Goal: Transaction & Acquisition: Book appointment/travel/reservation

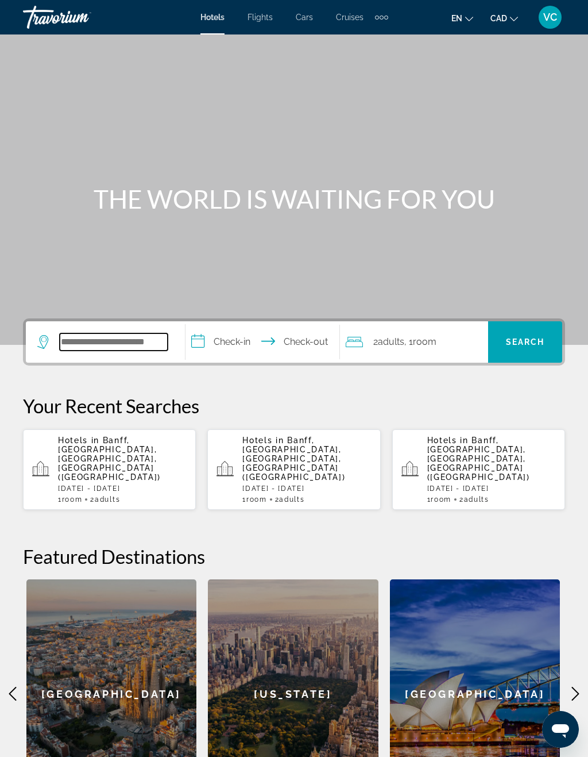
click at [110, 333] on input "Search hotel destination" at bounding box center [114, 341] width 108 height 17
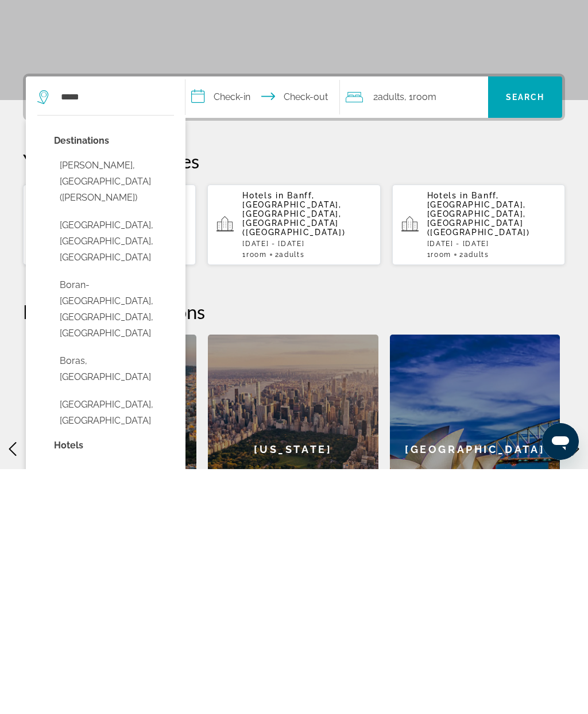
click at [105, 399] on button "[PERSON_NAME], [GEOGRAPHIC_DATA] ([PERSON_NAME])" at bounding box center [114, 426] width 120 height 54
type input "**********"
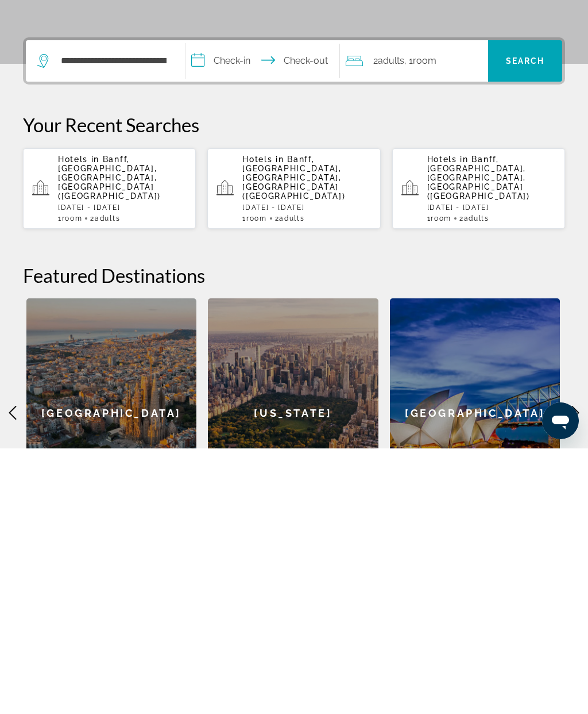
click at [248, 306] on input "**********" at bounding box center [265, 328] width 159 height 45
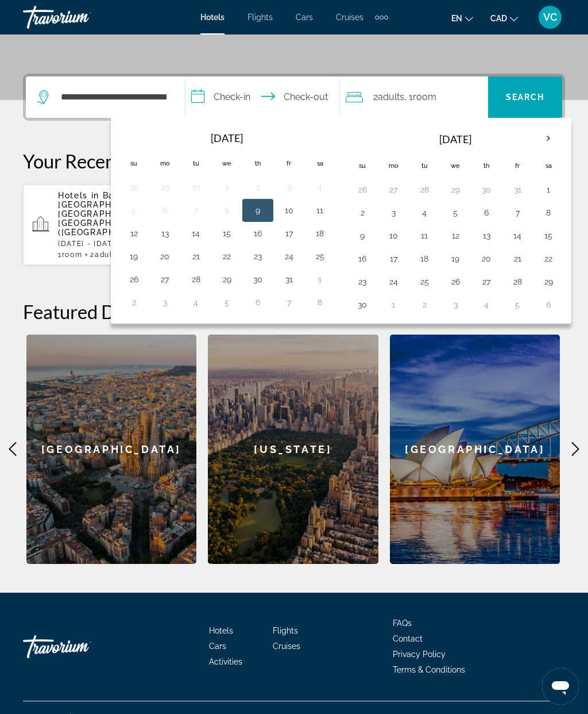
click at [143, 233] on button "12" at bounding box center [134, 233] width 18 height 16
click at [329, 234] on button "18" at bounding box center [320, 233] width 18 height 16
type input "**********"
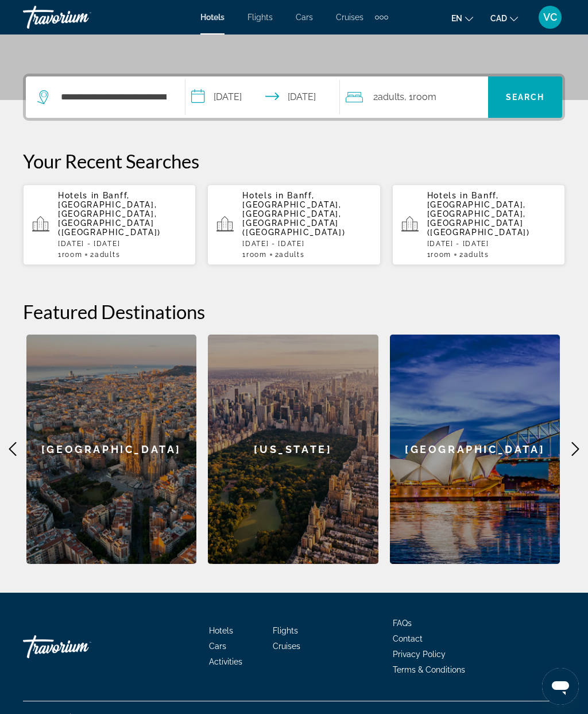
click at [528, 102] on span "Search" at bounding box center [525, 97] width 74 height 28
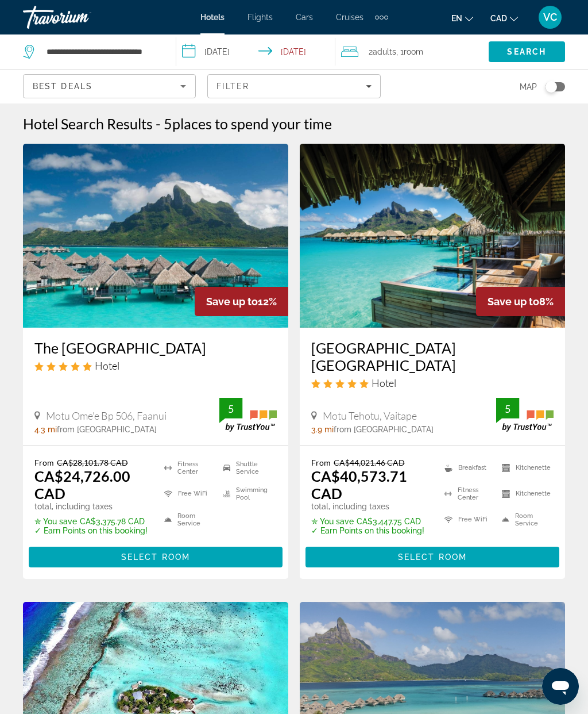
click at [237, 47] on input "**********" at bounding box center [258, 53] width 164 height 38
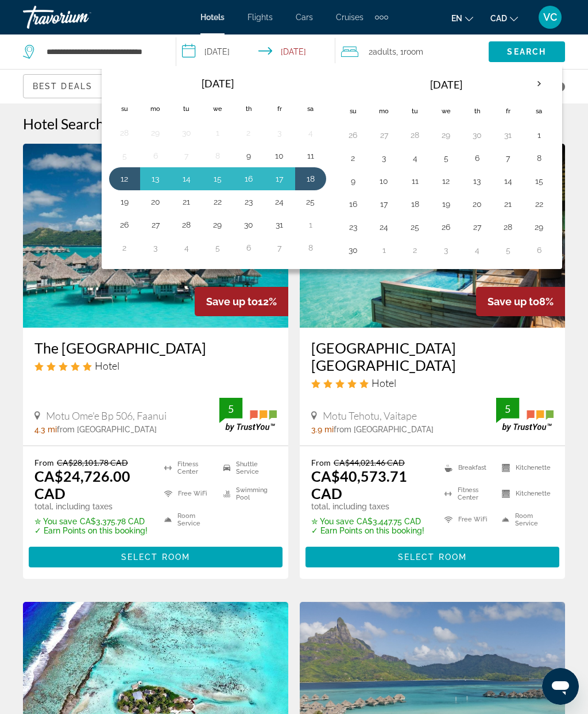
click at [534, 83] on th "Next month" at bounding box center [539, 83] width 31 height 25
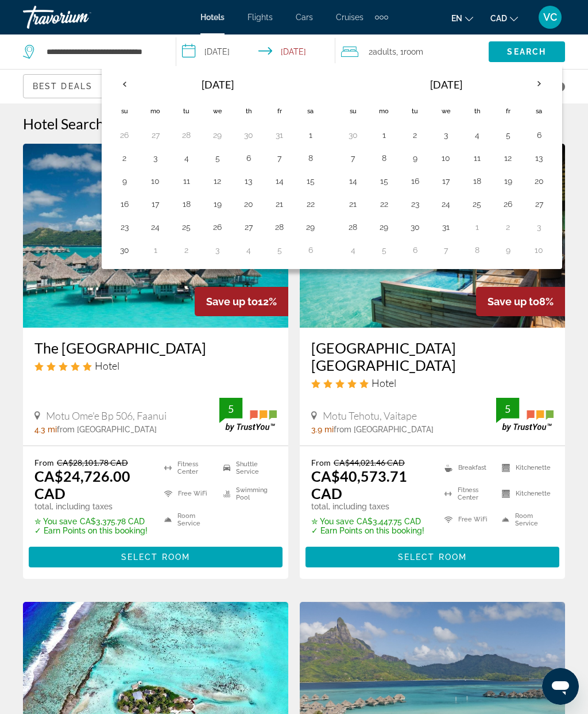
click at [382, 136] on button "1" at bounding box center [384, 135] width 18 height 16
click at [355, 158] on button "7" at bounding box center [353, 158] width 18 height 16
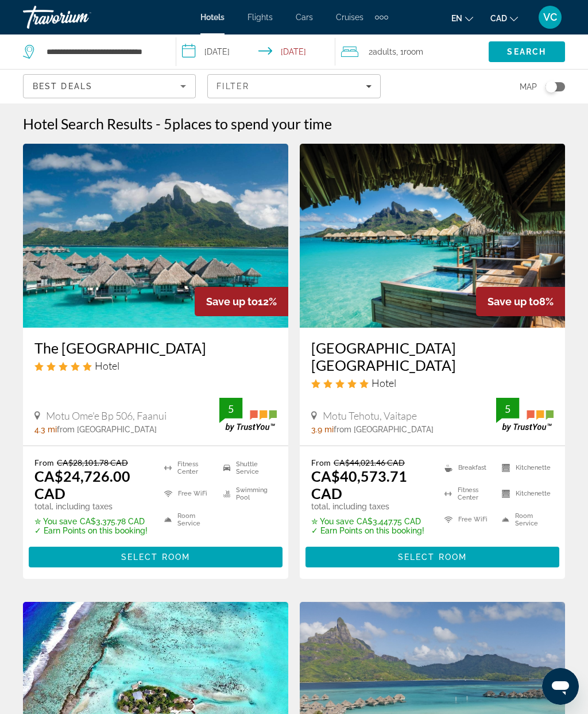
click at [526, 50] on span "Search" at bounding box center [526, 51] width 39 height 9
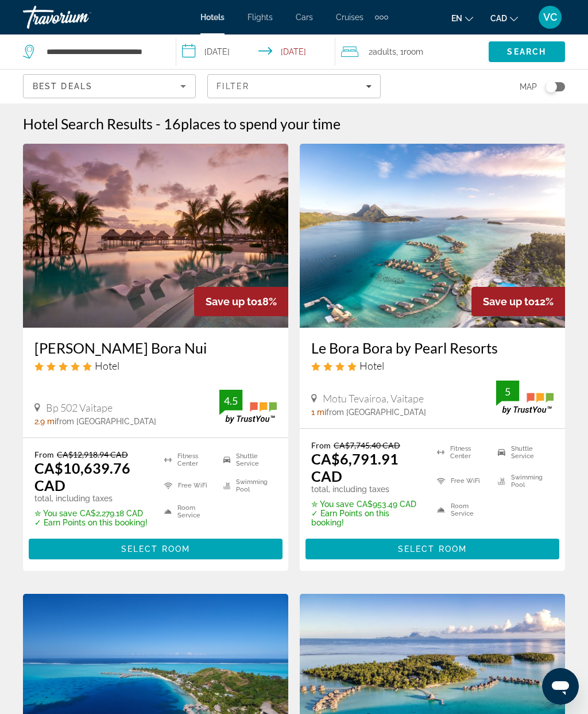
click at [239, 51] on input "**********" at bounding box center [258, 53] width 164 height 38
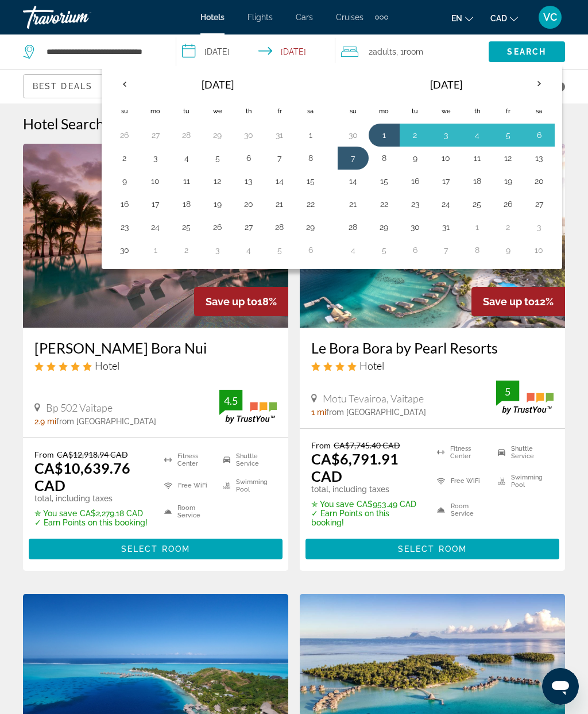
click at [532, 86] on th "Next month" at bounding box center [539, 83] width 31 height 25
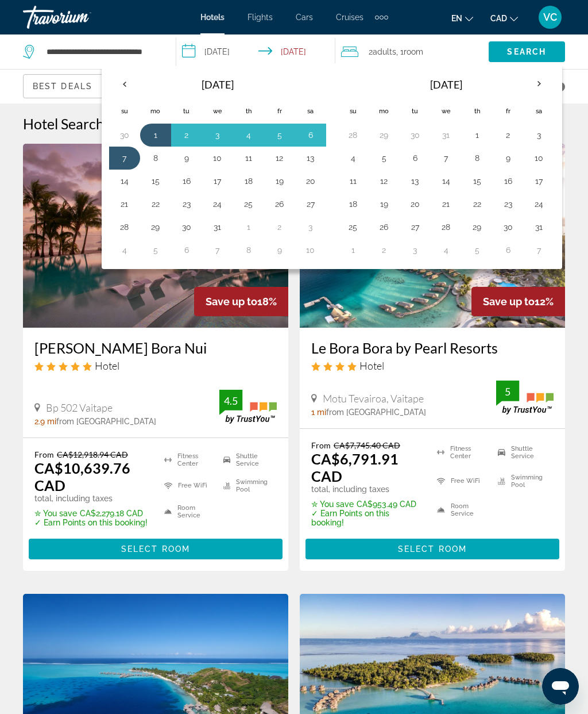
click at [132, 202] on button "21" at bounding box center [125, 204] width 18 height 16
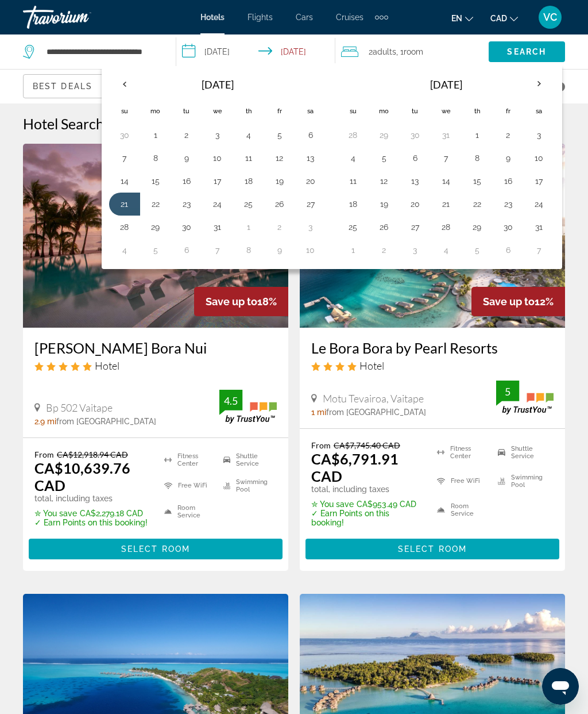
click at [313, 202] on button "27" at bounding box center [311, 204] width 18 height 16
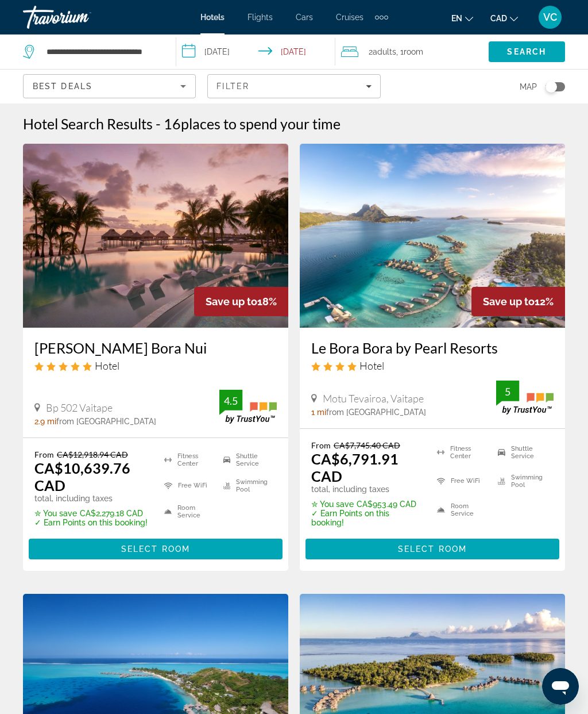
click at [524, 49] on span "Search" at bounding box center [526, 51] width 39 height 9
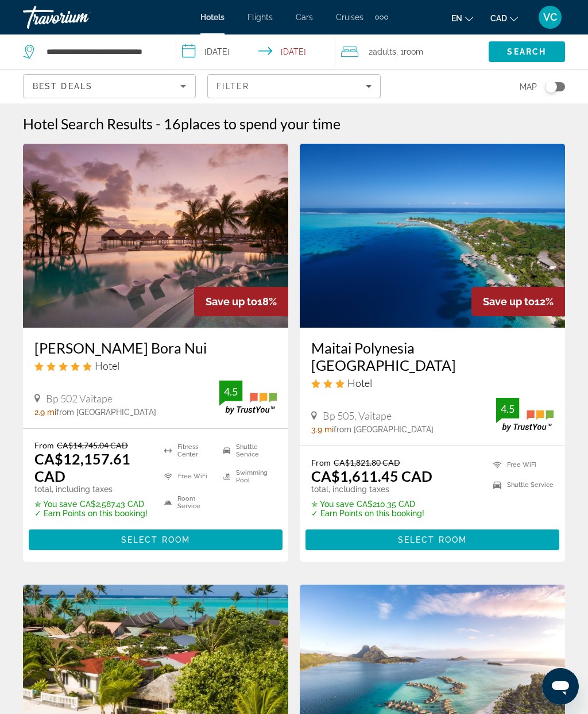
click at [237, 49] on input "**********" at bounding box center [258, 53] width 164 height 38
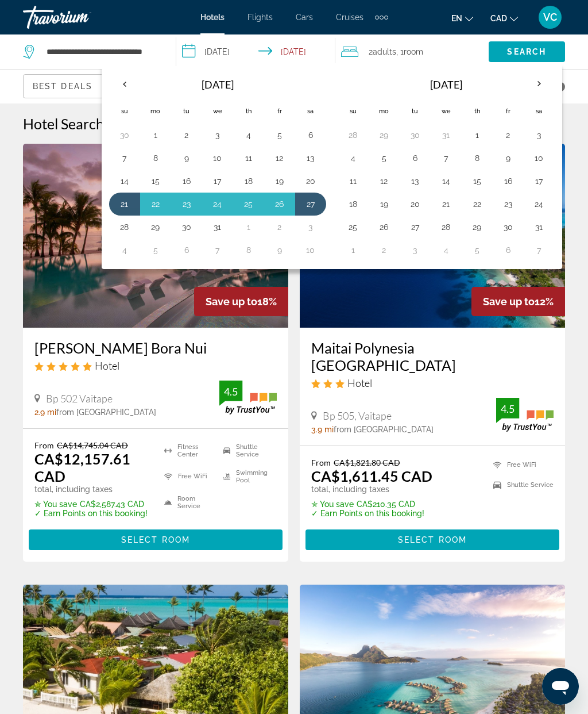
click at [319, 201] on button "27" at bounding box center [311, 204] width 18 height 16
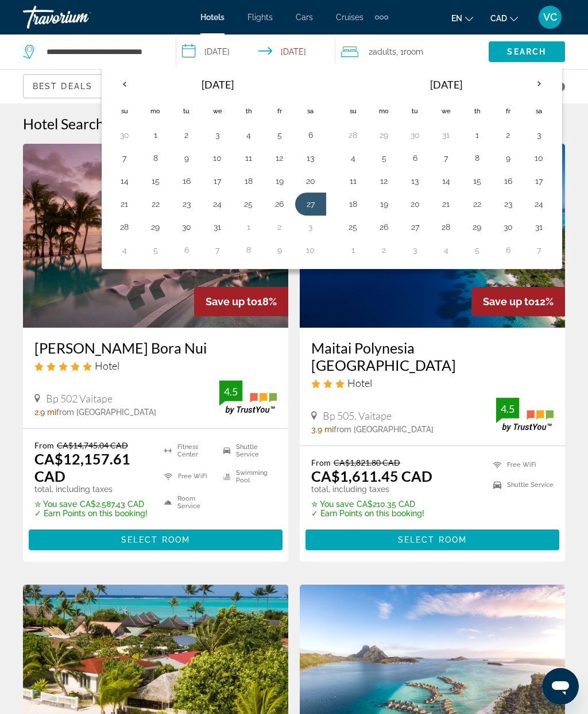
click at [283, 233] on button "2" at bounding box center [280, 227] width 18 height 16
type input "**********"
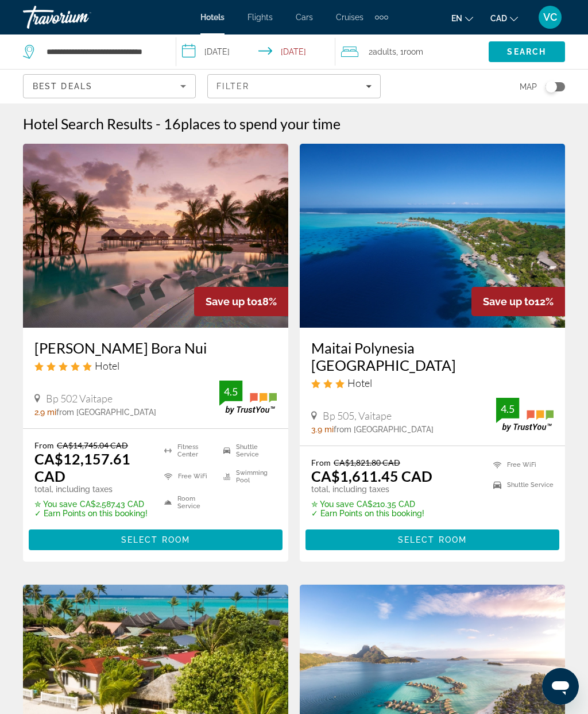
click at [525, 51] on span "Search" at bounding box center [526, 51] width 39 height 9
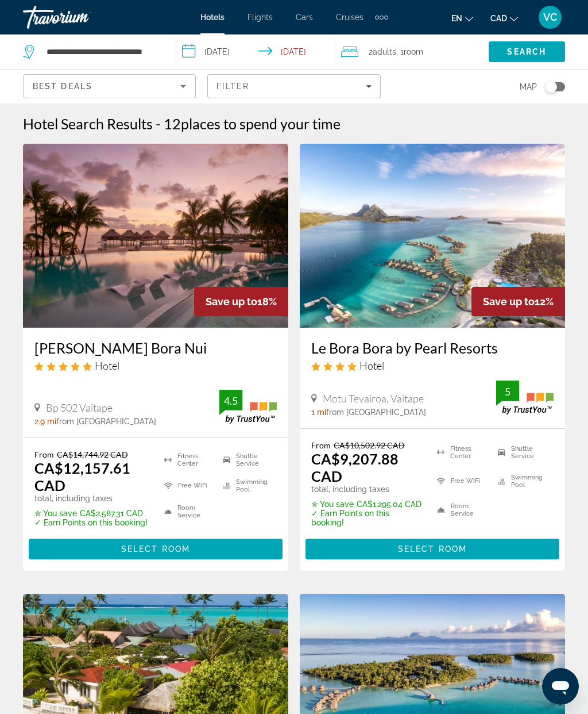
click at [58, 20] on div "Travorium" at bounding box center [80, 17] width 115 height 30
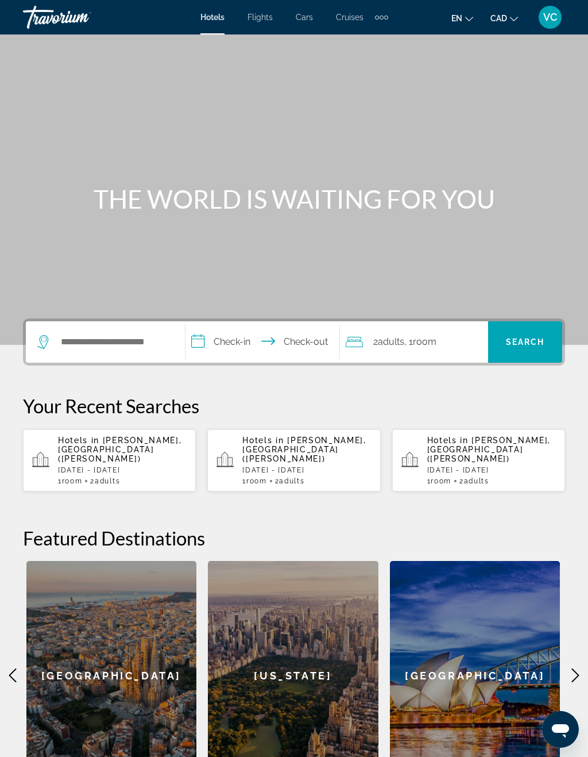
click at [257, 18] on span "Flights" at bounding box center [260, 17] width 25 height 9
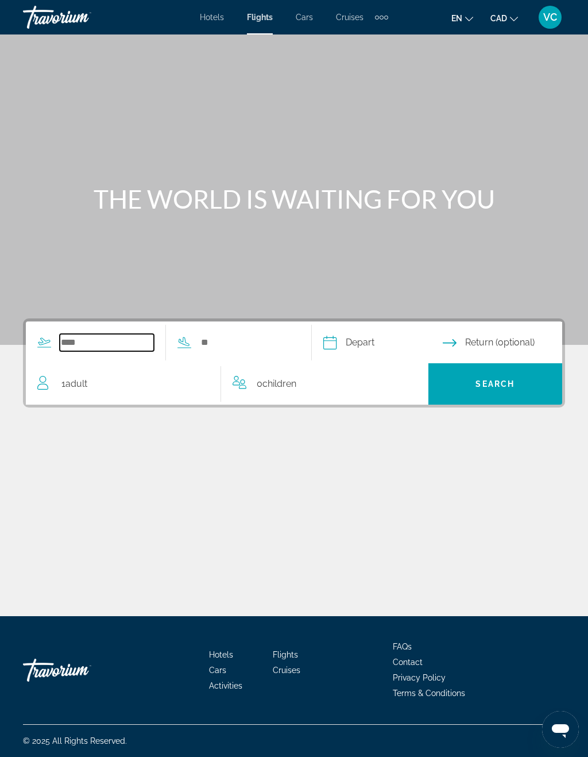
click at [82, 334] on input "Search widget" at bounding box center [107, 342] width 94 height 17
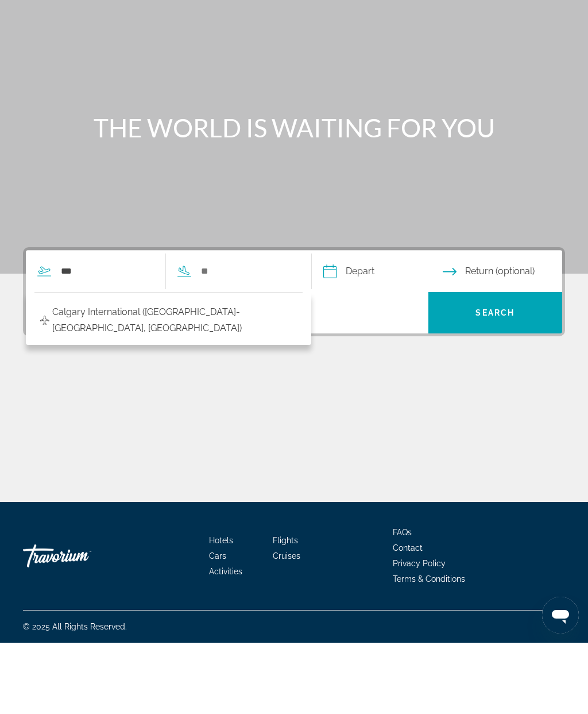
click at [199, 375] on span "Calgary International (YYC-Calgary, CA)" at bounding box center [174, 391] width 245 height 32
type input "**********"
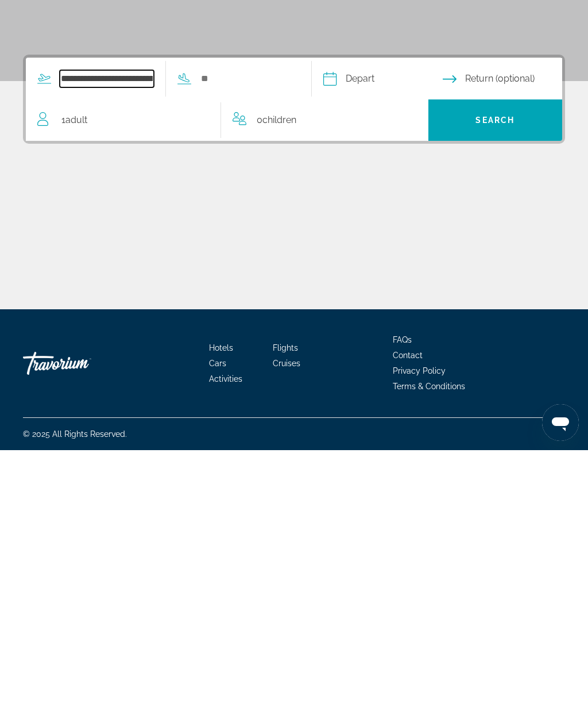
scroll to position [16, 0]
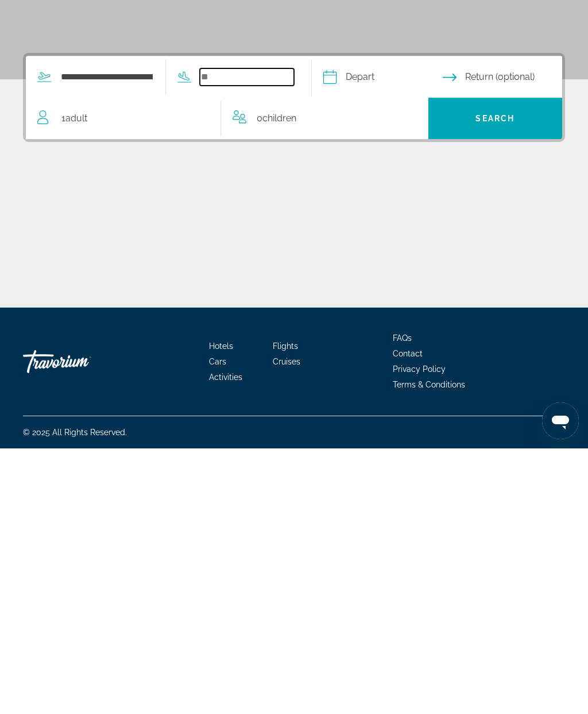
click at [255, 334] on input "Search widget" at bounding box center [247, 342] width 94 height 17
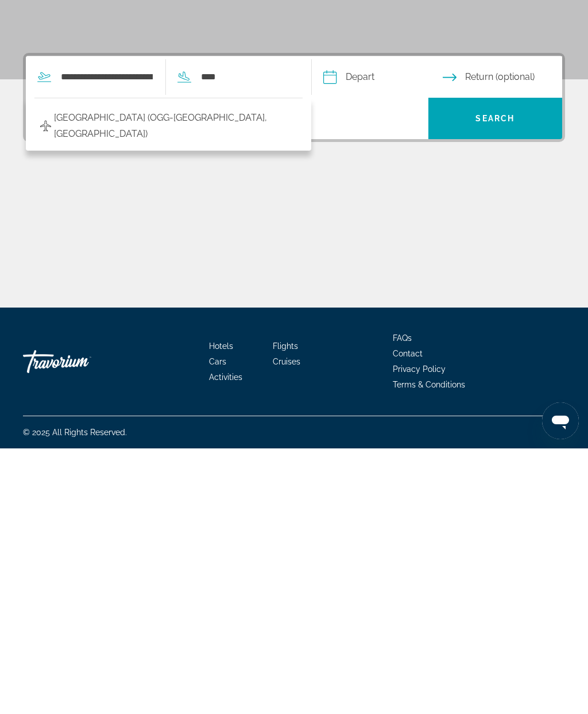
click at [107, 375] on span "Kahului Airport (OGG-Maui, United States of America)" at bounding box center [175, 391] width 243 height 32
type input "**********"
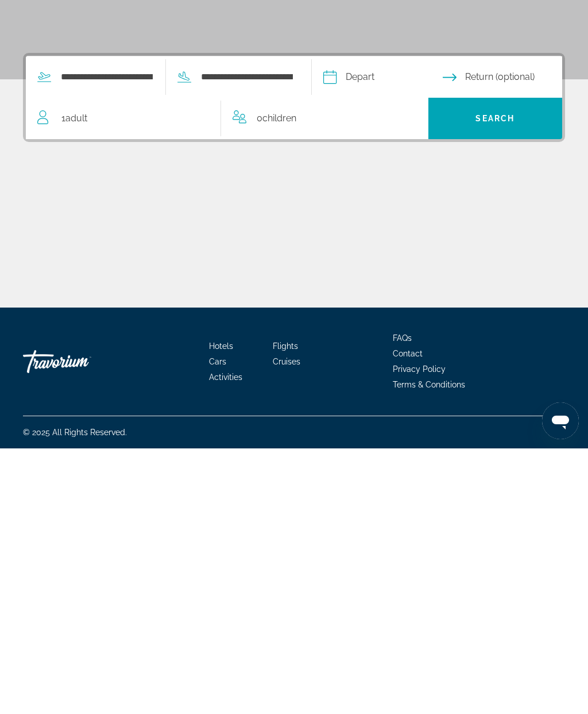
click at [103, 376] on div "1 Adult Adults" at bounding box center [128, 384] width 183 height 16
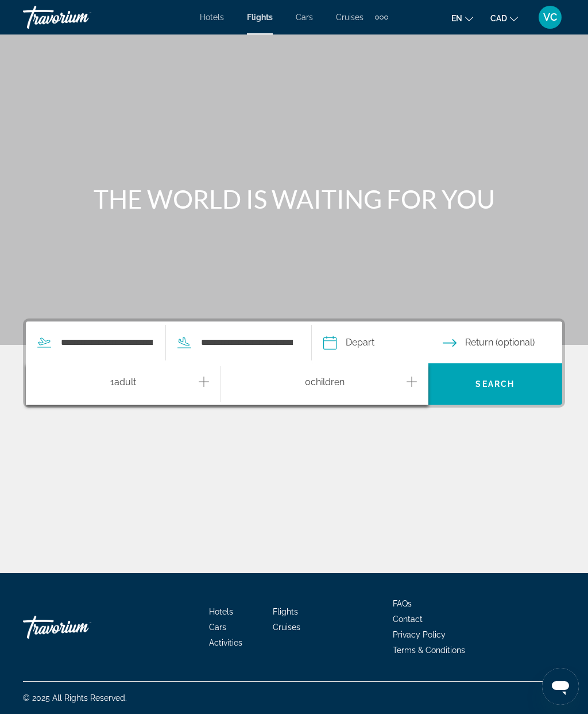
click at [209, 375] on icon "Increment adults" at bounding box center [204, 382] width 10 height 14
click at [47, 374] on button "Decrement adults" at bounding box center [42, 384] width 10 height 20
click at [399, 322] on input "Depart date" at bounding box center [383, 344] width 124 height 45
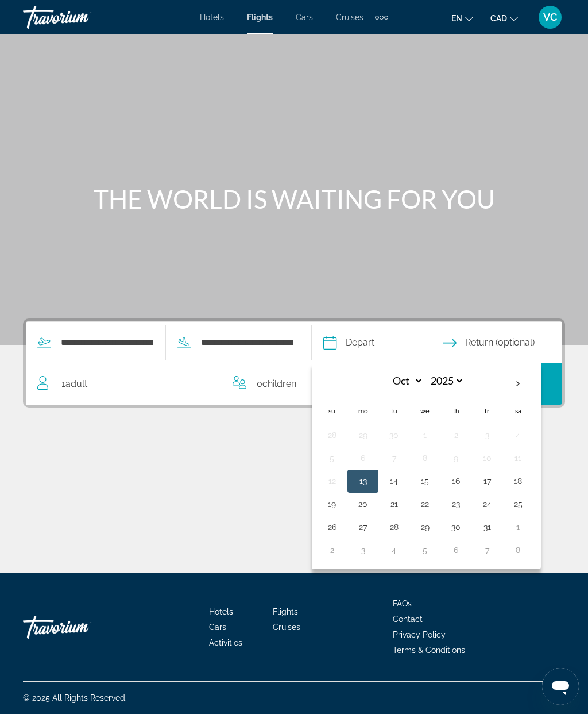
click at [534, 371] on th "Next month" at bounding box center [518, 383] width 31 height 25
select select "**"
click at [434, 450] on button "10" at bounding box center [425, 458] width 18 height 16
type input "**********"
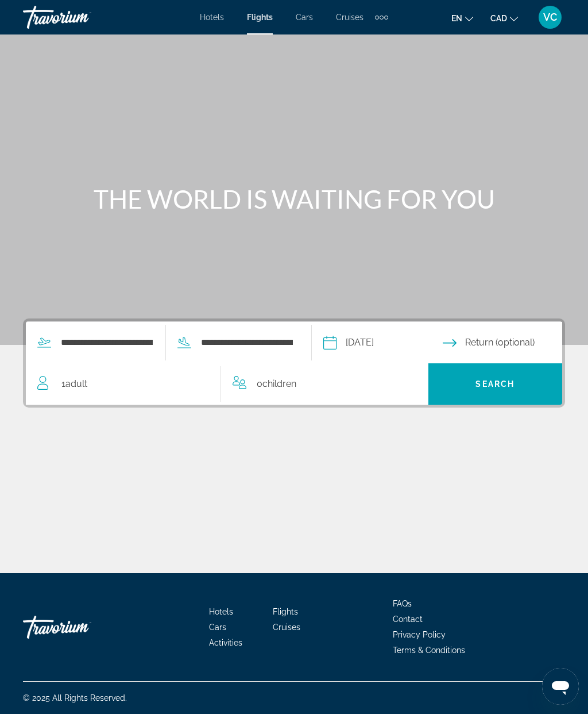
click at [532, 322] on input "Return date" at bounding box center [505, 344] width 124 height 45
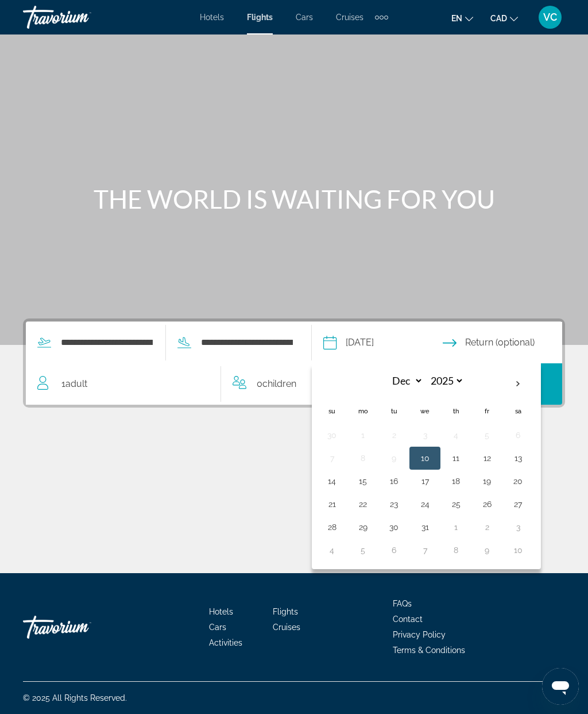
click at [372, 473] on button "15" at bounding box center [363, 481] width 18 height 16
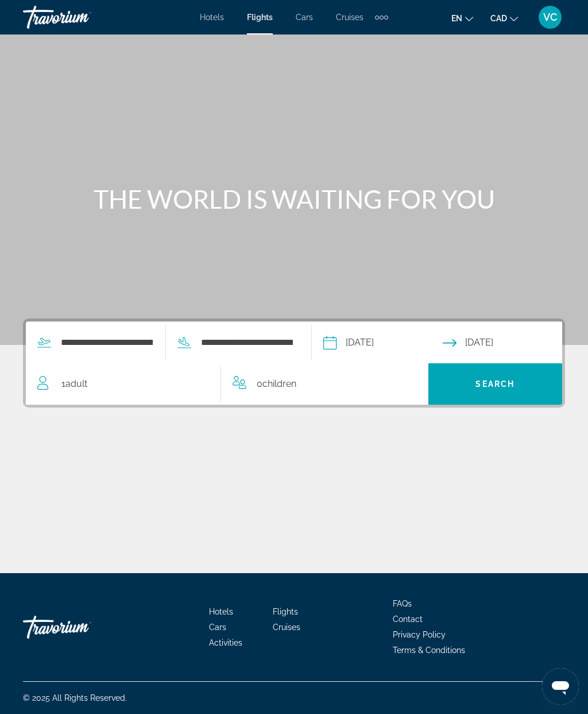
click at [519, 322] on input "**********" at bounding box center [505, 344] width 124 height 45
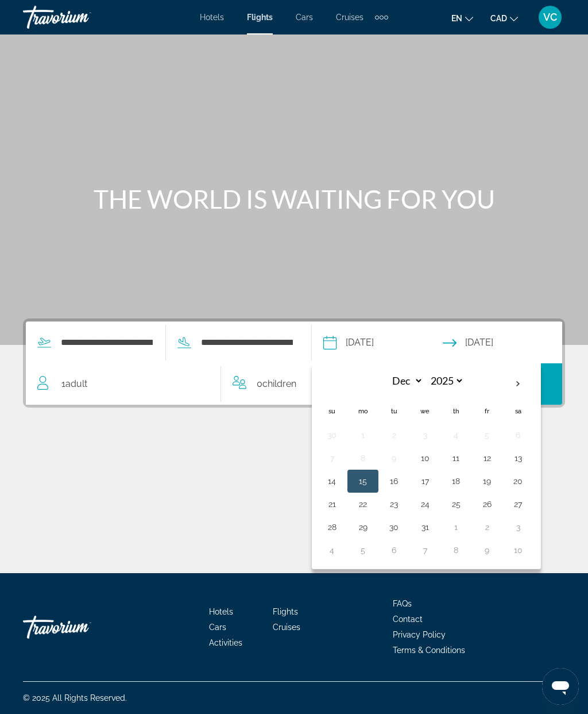
click at [341, 473] on button "14" at bounding box center [332, 481] width 18 height 16
type input "**********"
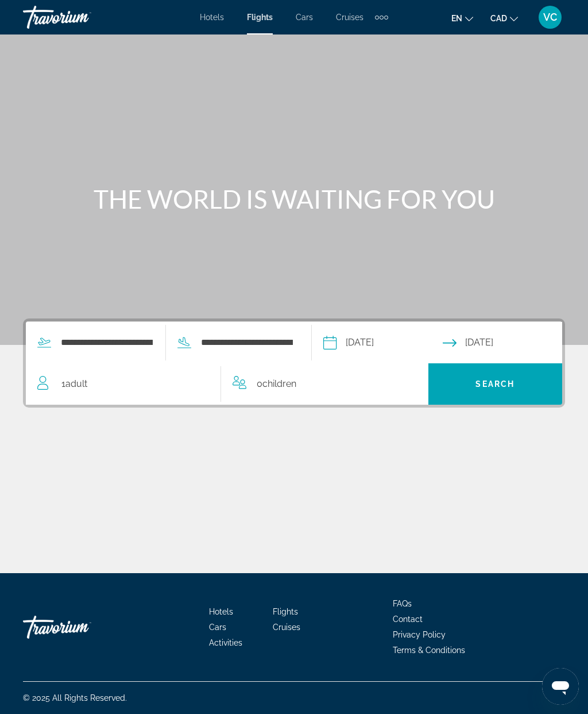
click at [523, 370] on span "Search" at bounding box center [496, 384] width 134 height 28
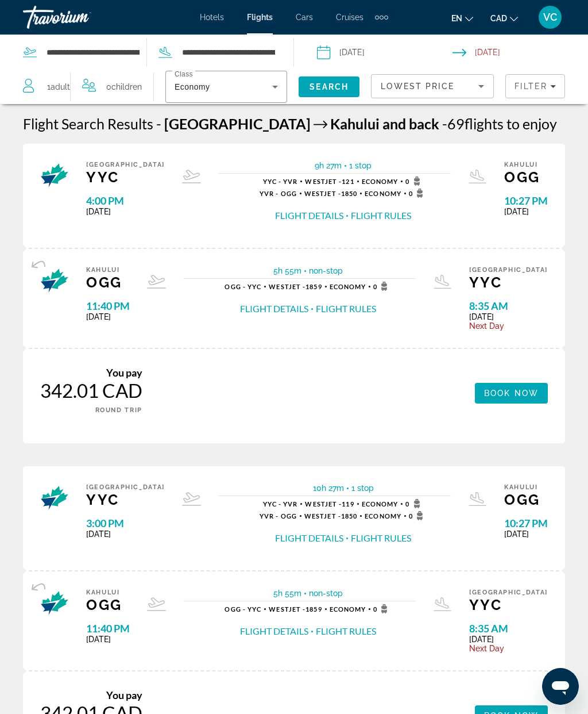
click at [76, 392] on div "342.01 CAD" at bounding box center [91, 390] width 102 height 23
click at [526, 391] on span "Book now" at bounding box center [511, 392] width 55 height 9
click at [293, 210] on button "Flight Details" at bounding box center [309, 215] width 68 height 13
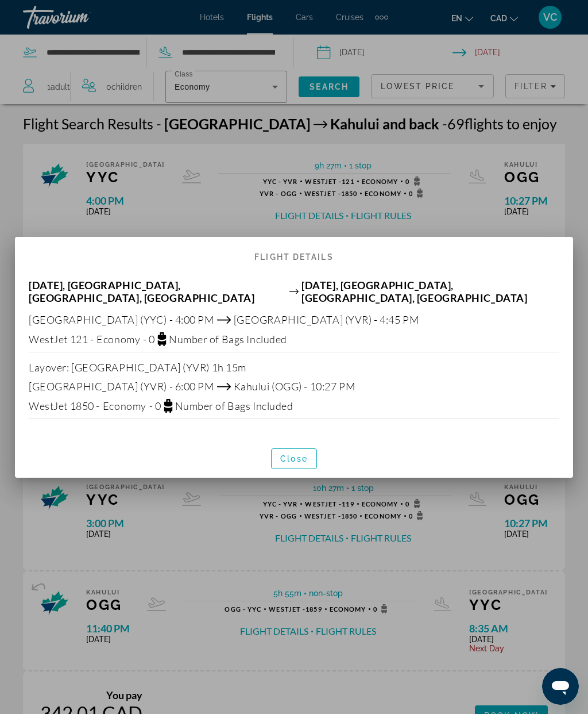
click at [297, 460] on span "button" at bounding box center [294, 459] width 45 height 28
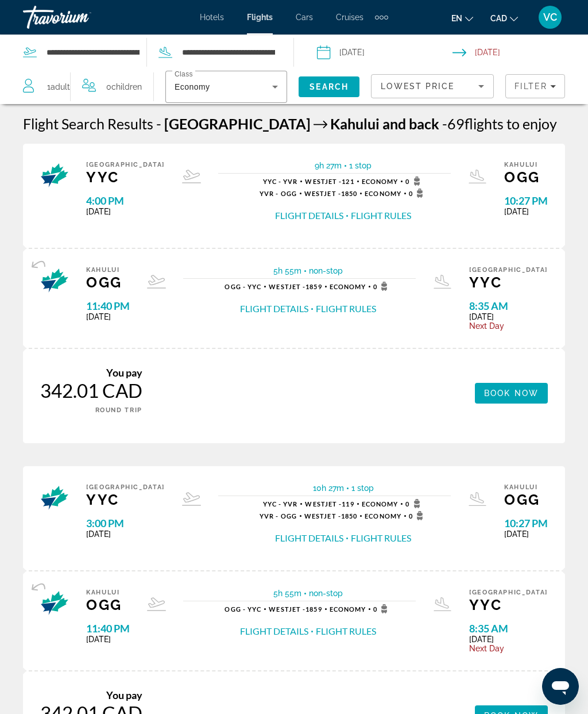
click at [384, 214] on button "Flight Rules" at bounding box center [381, 215] width 60 height 13
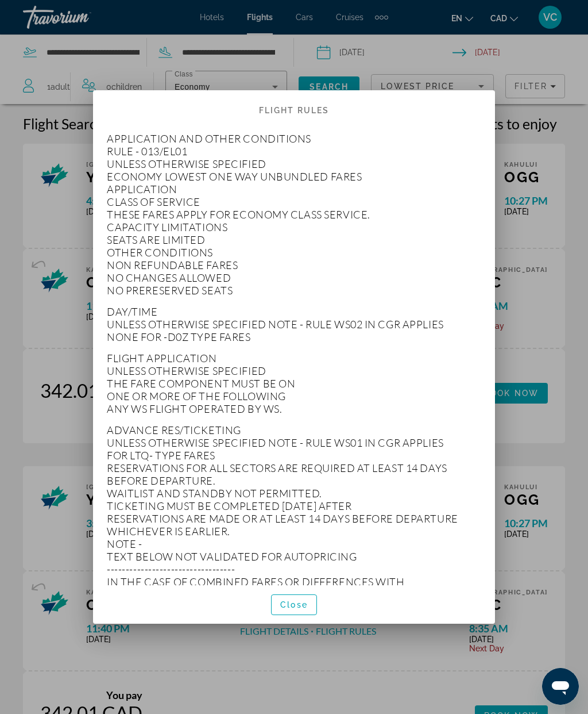
click at [295, 609] on span "Close" at bounding box center [294, 604] width 28 height 9
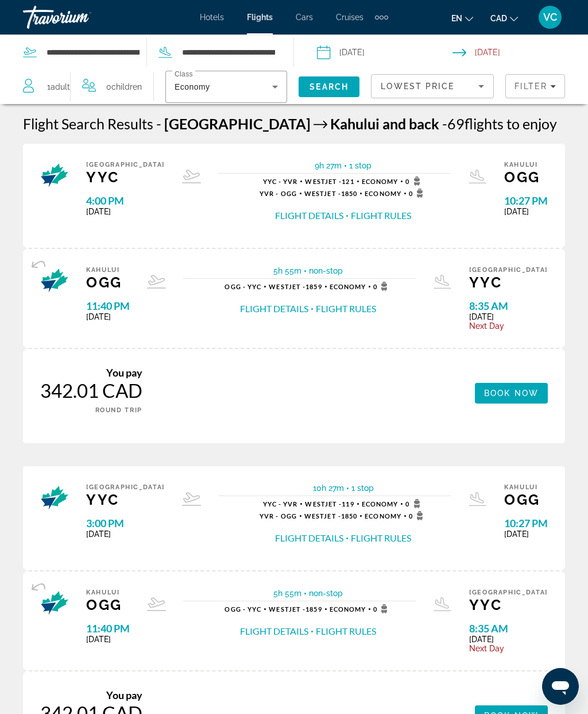
click at [252, 89] on div "Economy" at bounding box center [224, 87] width 98 height 14
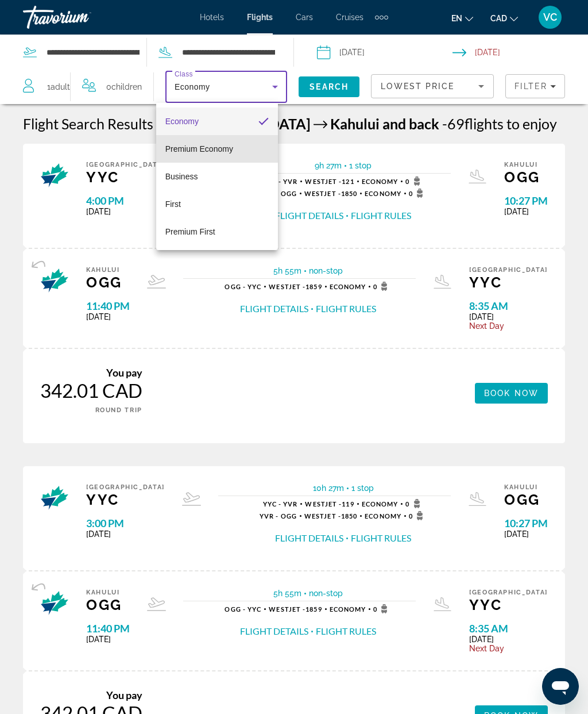
click at [238, 145] on mat-option "Premium Economy" at bounding box center [217, 149] width 122 height 28
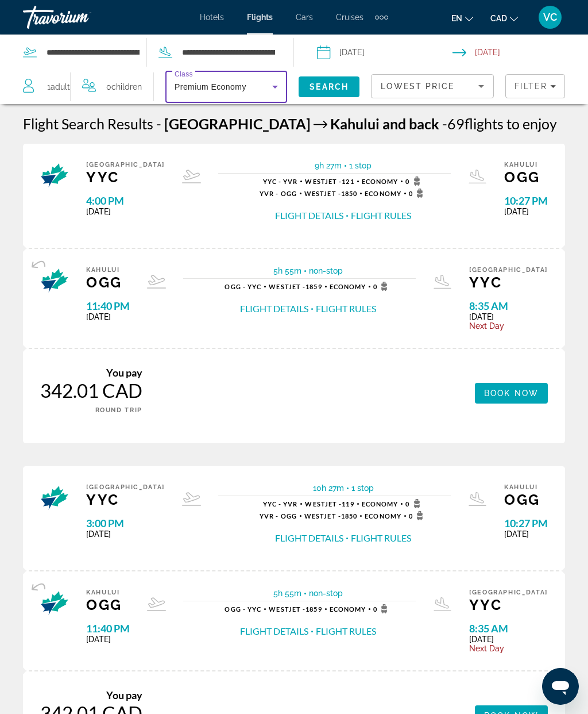
click at [333, 80] on span "Search" at bounding box center [329, 87] width 61 height 28
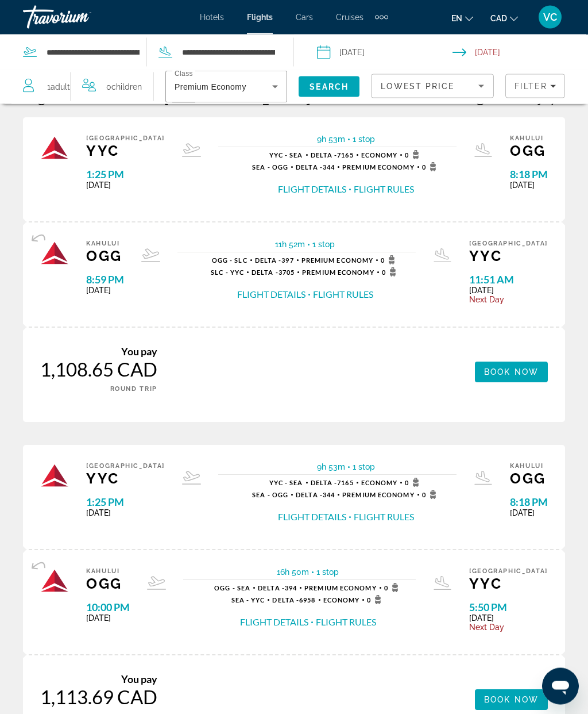
scroll to position [26, 0]
click at [268, 82] on icon "Search widget" at bounding box center [275, 87] width 14 height 14
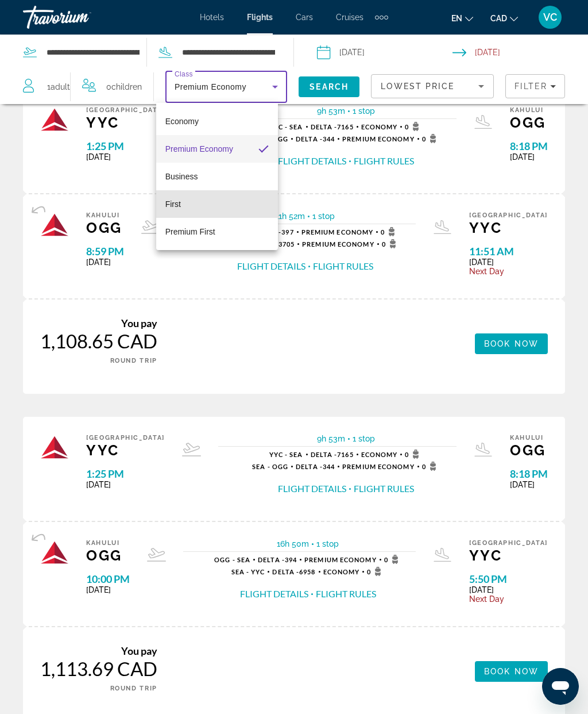
scroll to position [43, 0]
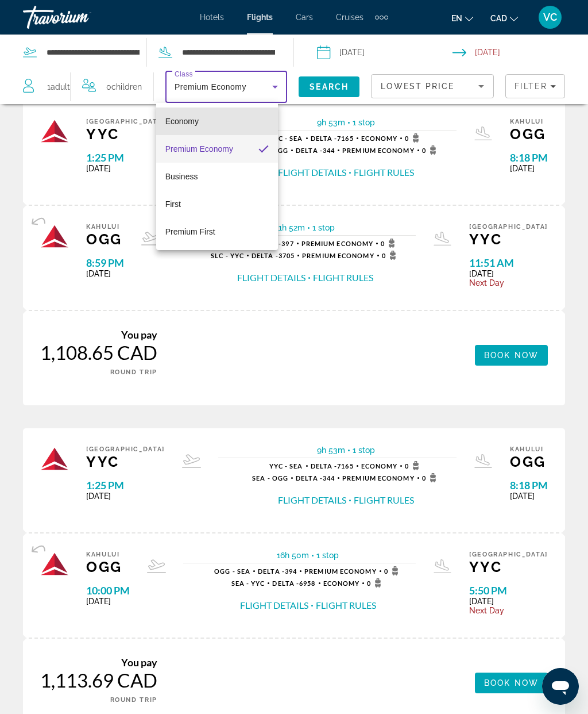
click at [213, 111] on mat-option "Economy" at bounding box center [217, 121] width 122 height 28
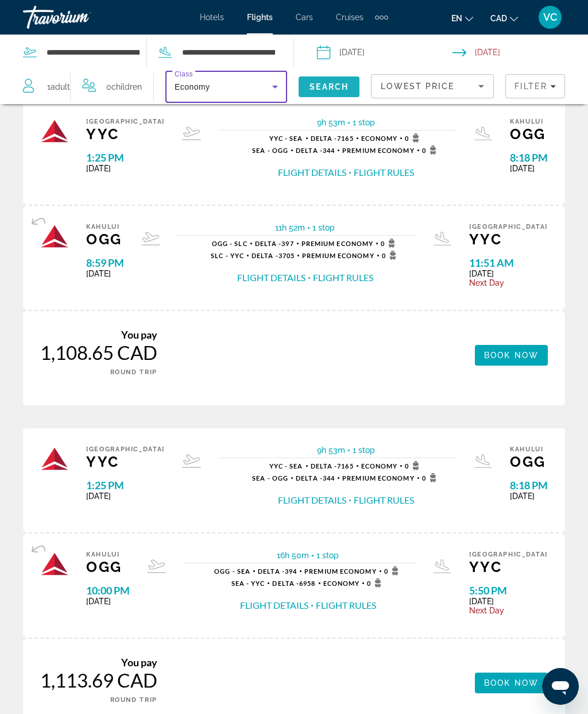
click at [332, 83] on span "Search" at bounding box center [329, 86] width 39 height 9
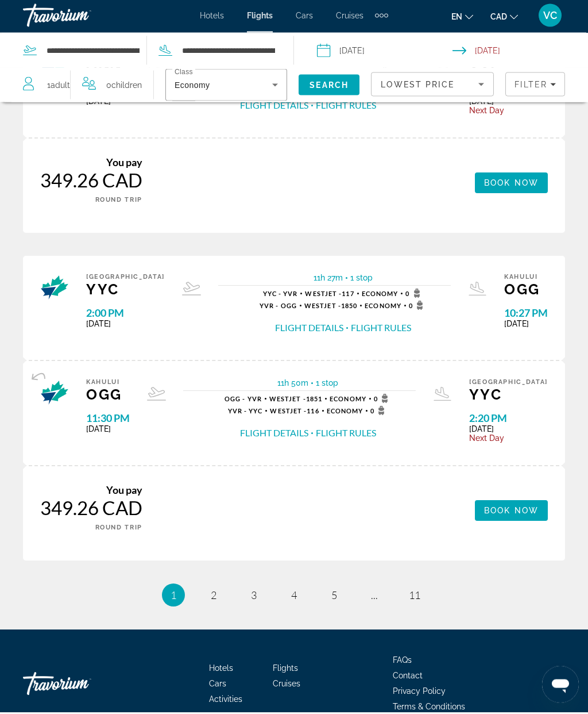
scroll to position [1523, 0]
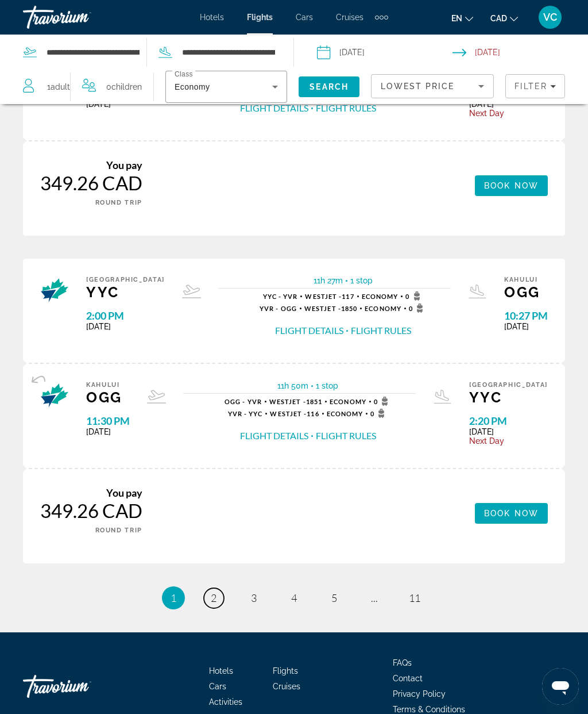
click at [216, 591] on span "2" at bounding box center [214, 597] width 6 height 13
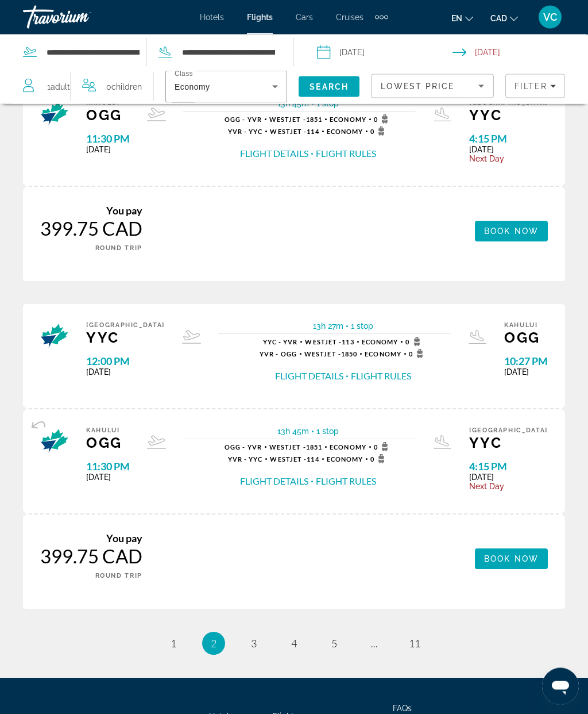
scroll to position [1477, 0]
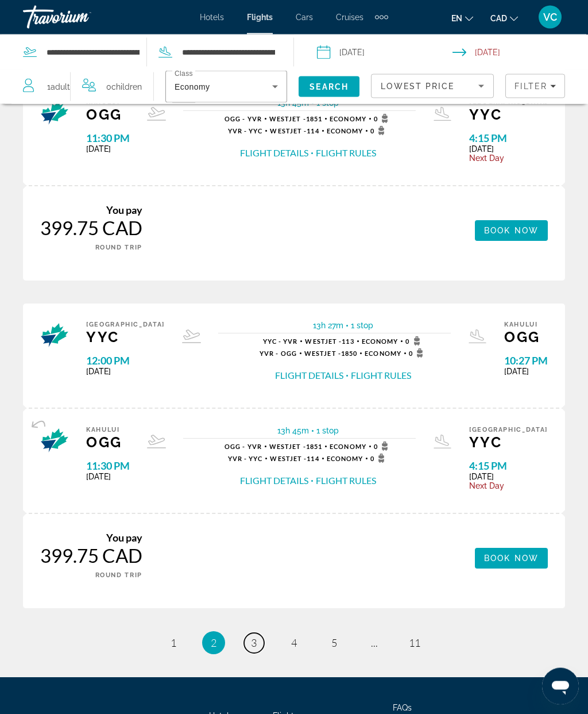
click at [261, 633] on link "page 3" at bounding box center [254, 643] width 20 height 20
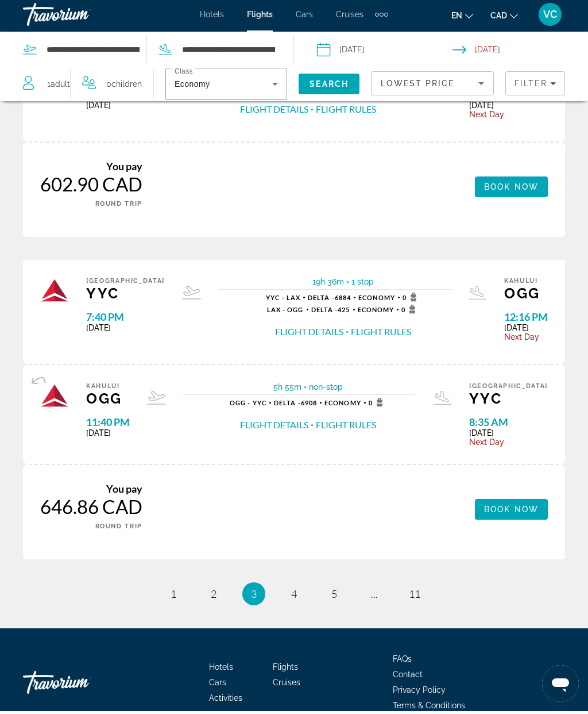
scroll to position [1519, 0]
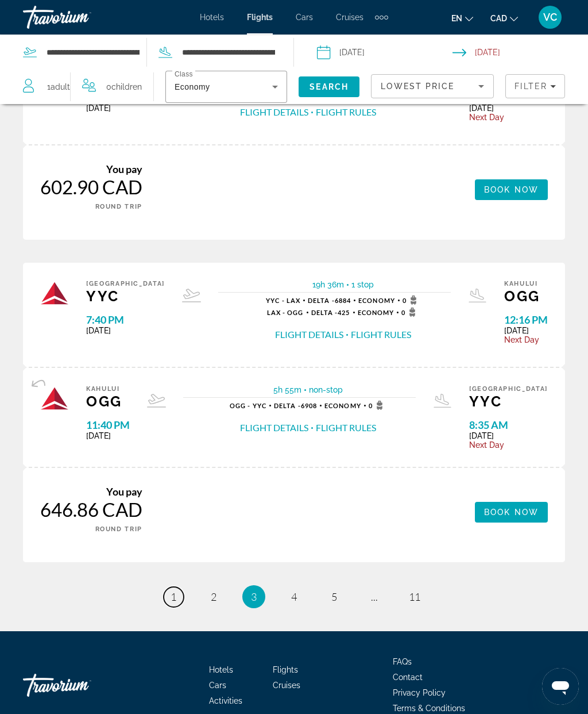
click at [181, 587] on link "page 1" at bounding box center [174, 597] width 20 height 20
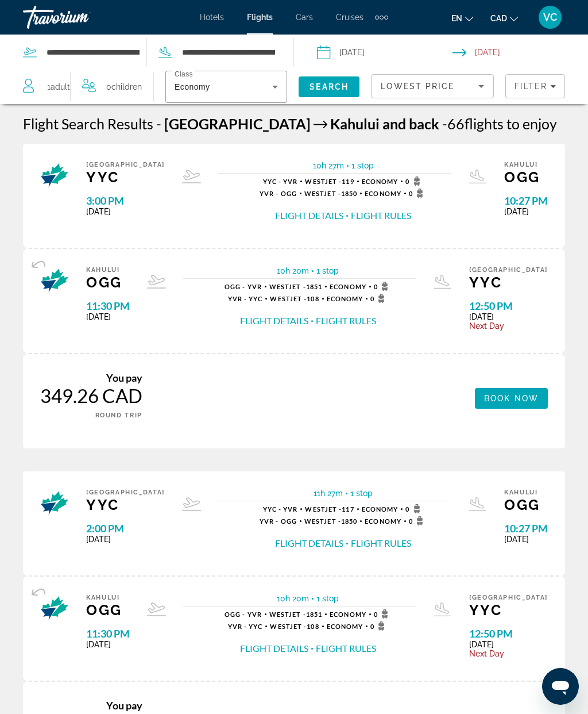
click at [506, 52] on input "Return date: Dec 14, 2025" at bounding box center [523, 54] width 140 height 38
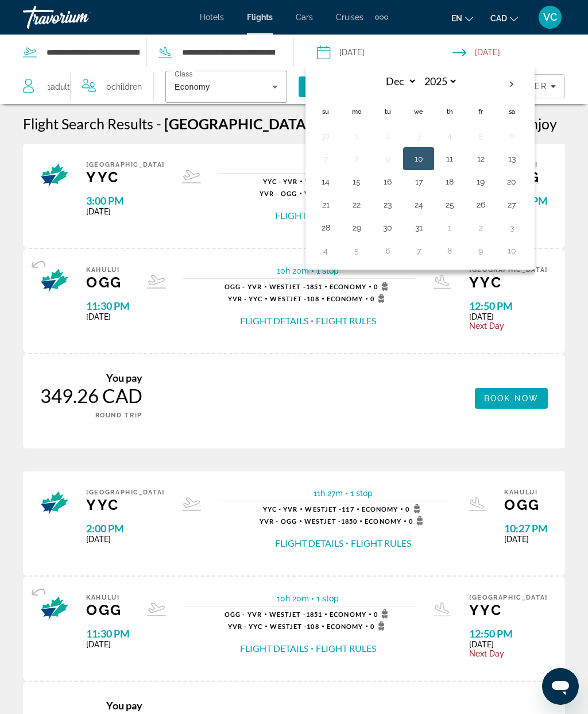
click at [357, 180] on button "15" at bounding box center [357, 182] width 18 height 16
type input "**********"
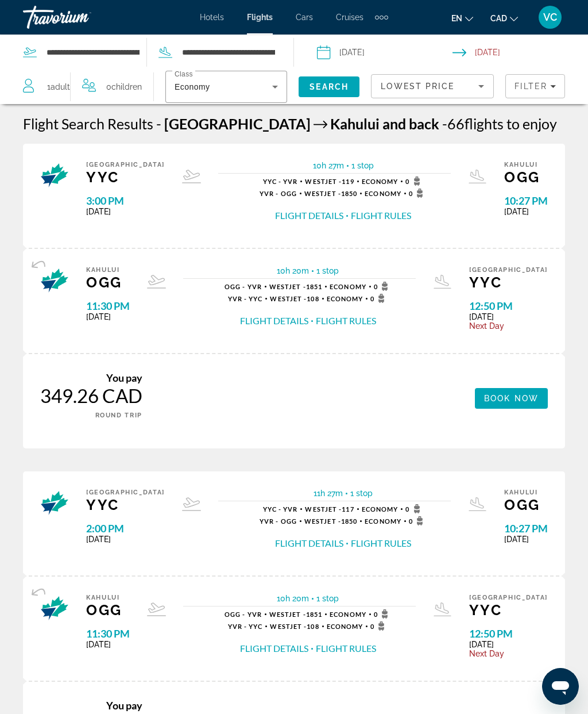
click at [320, 83] on span "Search" at bounding box center [329, 86] width 39 height 9
click at [552, 87] on icon "Filters" at bounding box center [554, 86] width 6 height 6
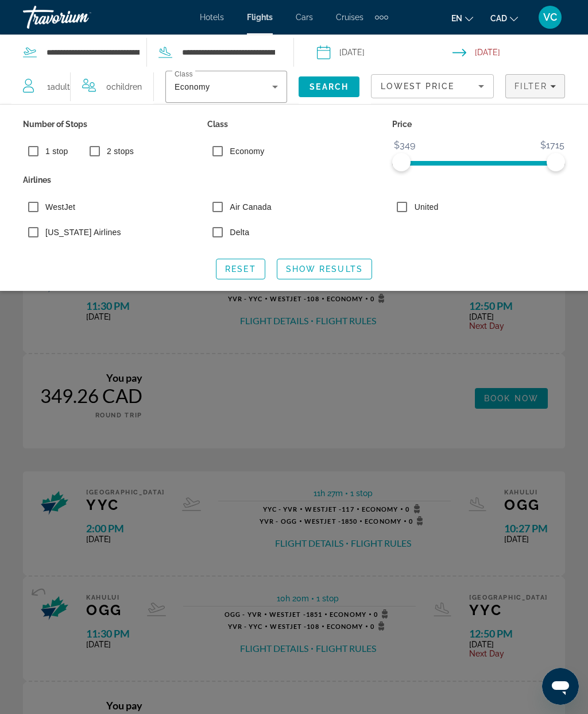
click at [553, 87] on icon "Filters" at bounding box center [554, 86] width 6 height 6
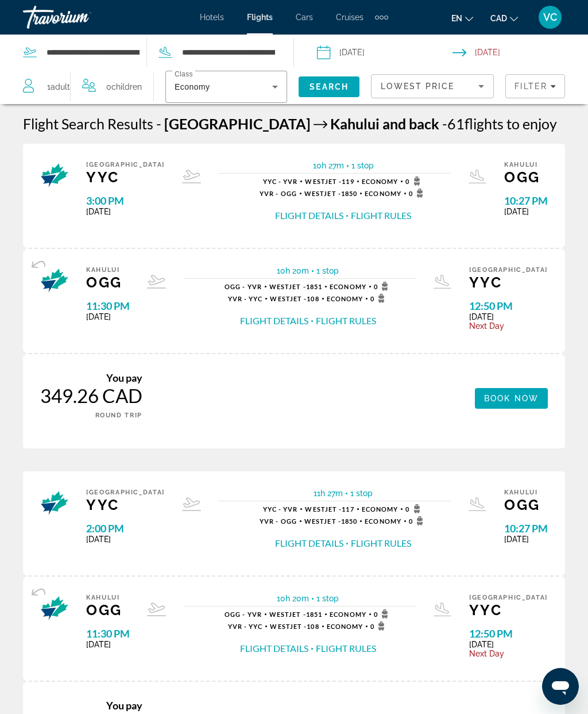
click at [296, 215] on button "Flight Details" at bounding box center [309, 215] width 68 height 13
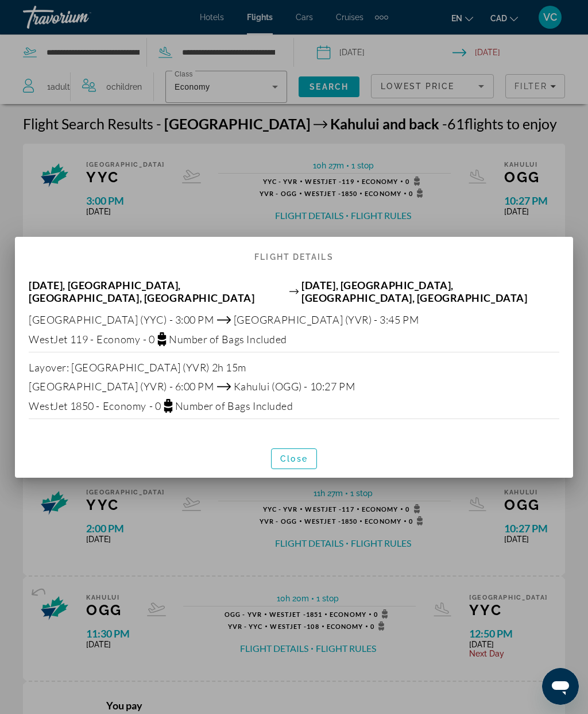
click at [124, 333] on span "Economy" at bounding box center [119, 339] width 44 height 13
click at [301, 454] on span "Close" at bounding box center [294, 458] width 28 height 9
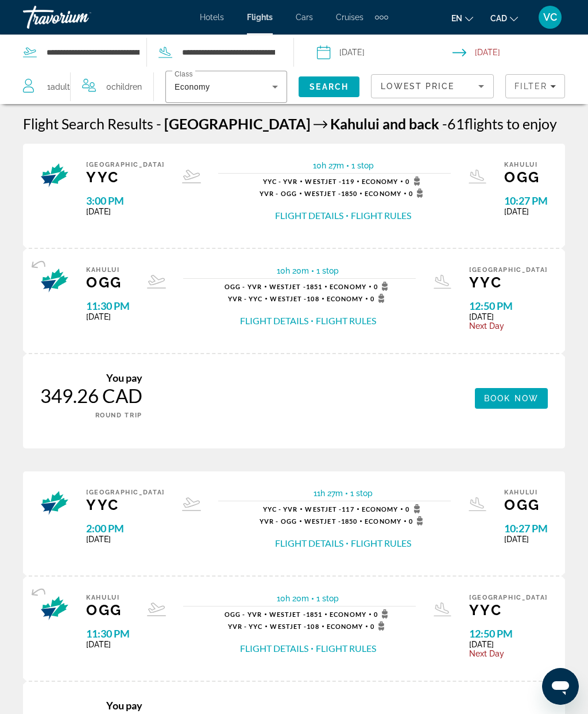
click at [552, 88] on icon "Filters" at bounding box center [554, 86] width 6 height 6
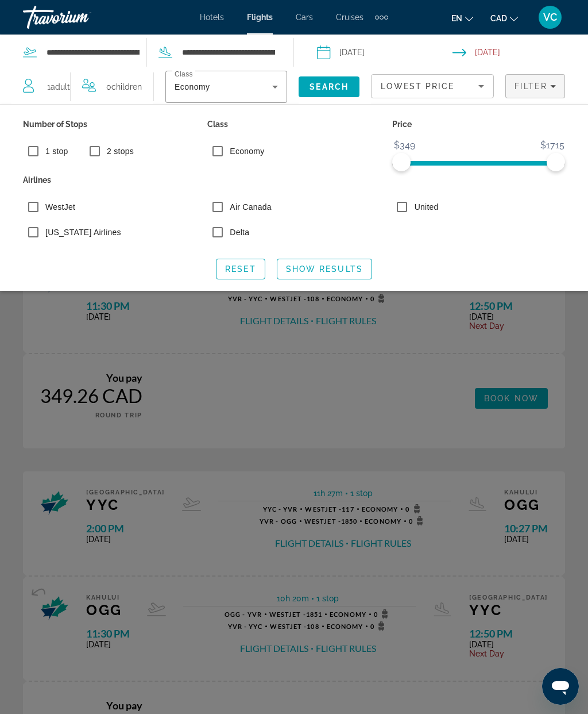
click at [552, 87] on icon "Filters" at bounding box center [554, 86] width 6 height 6
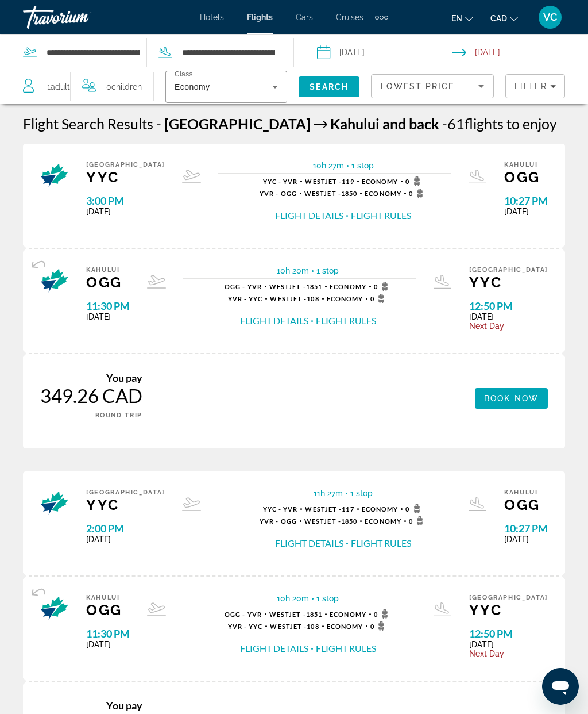
click at [479, 90] on icon "Sort by" at bounding box center [482, 86] width 14 height 14
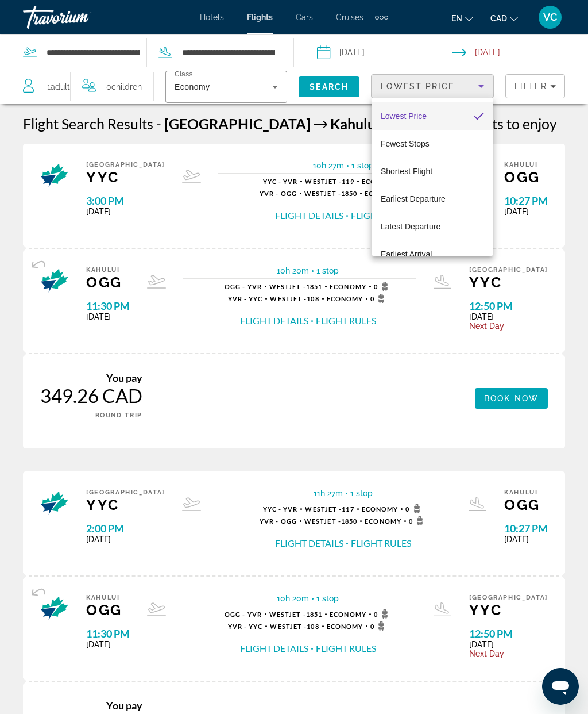
click at [419, 86] on div at bounding box center [294, 357] width 588 height 714
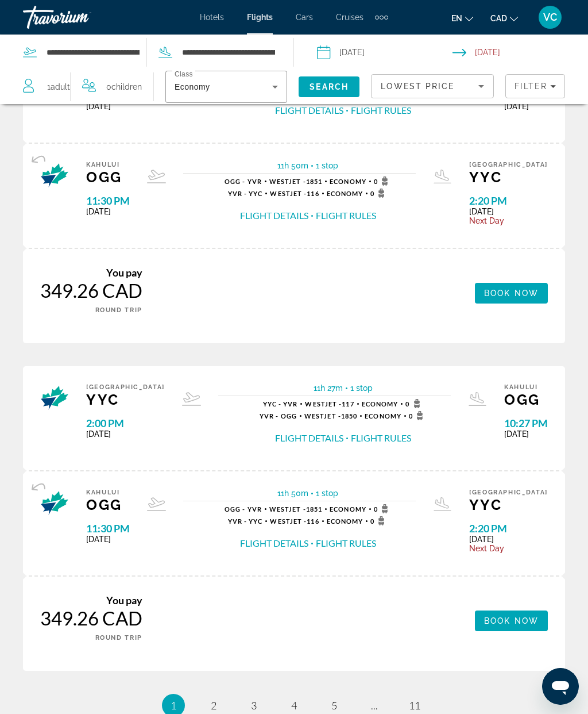
scroll to position [1523, 0]
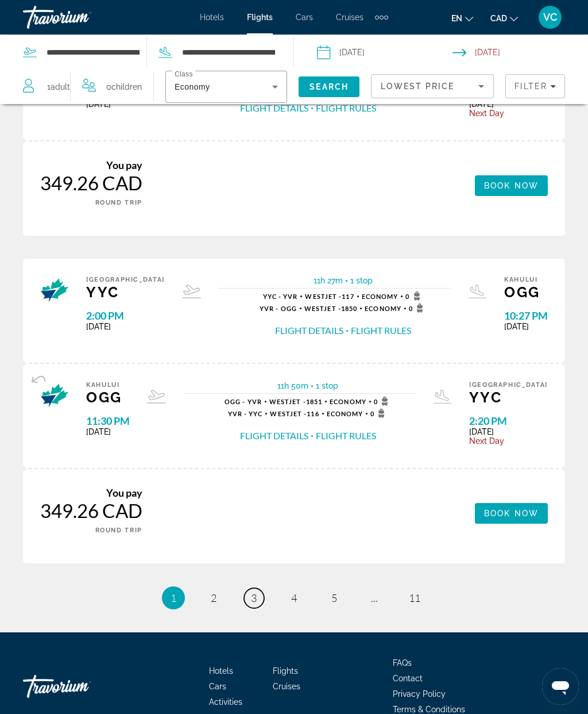
click at [255, 591] on span "3" at bounding box center [254, 597] width 6 height 13
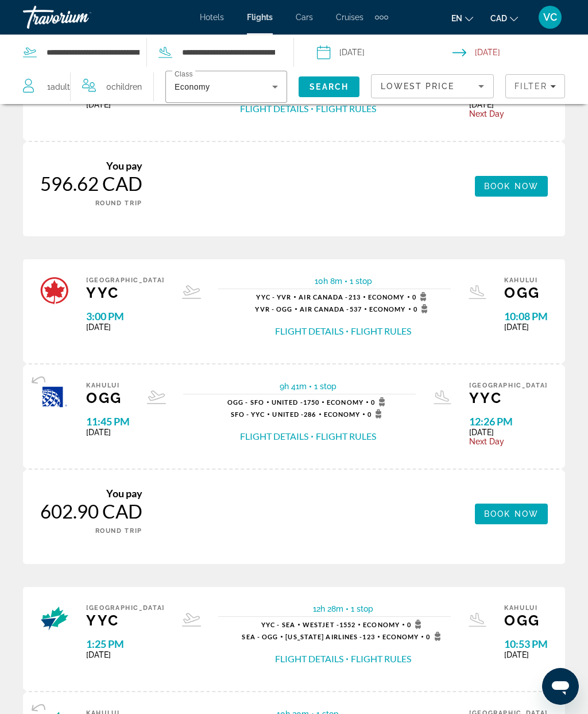
scroll to position [538, 0]
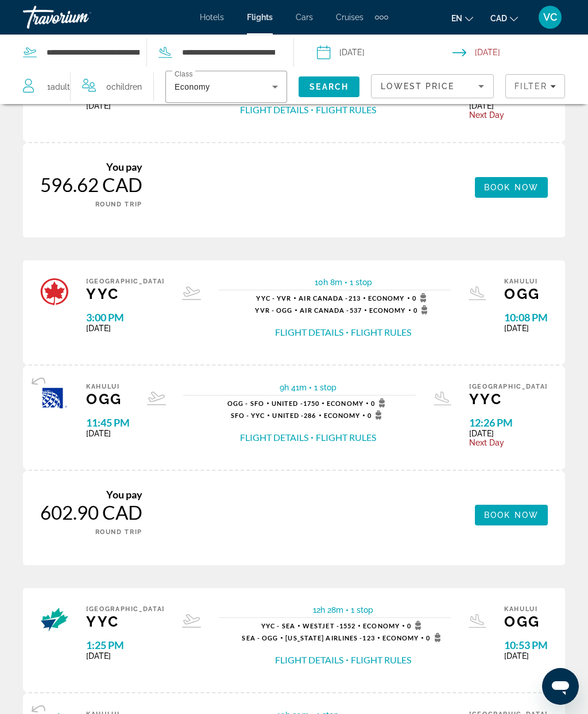
click at [376, 431] on button "Flight Rules" at bounding box center [346, 437] width 60 height 13
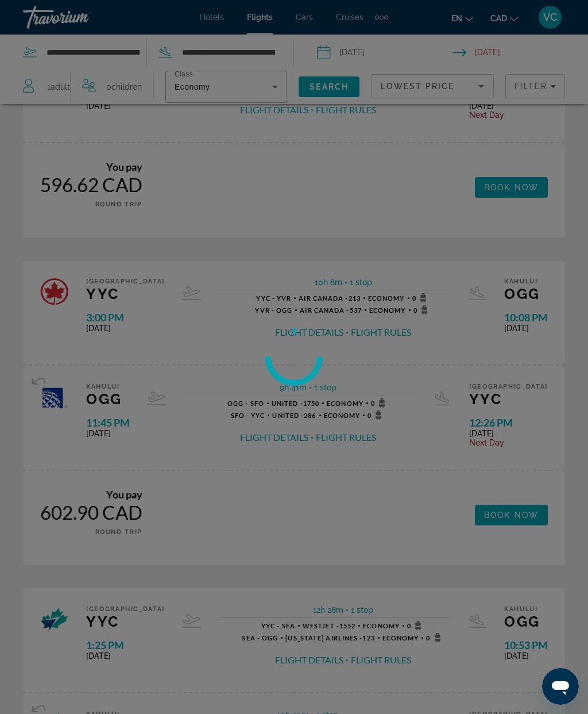
scroll to position [0, 0]
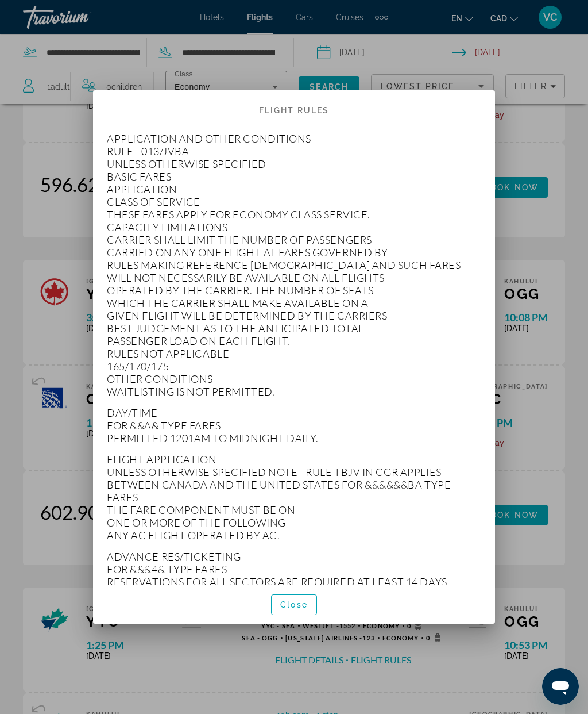
click at [301, 609] on span "Close" at bounding box center [294, 604] width 28 height 9
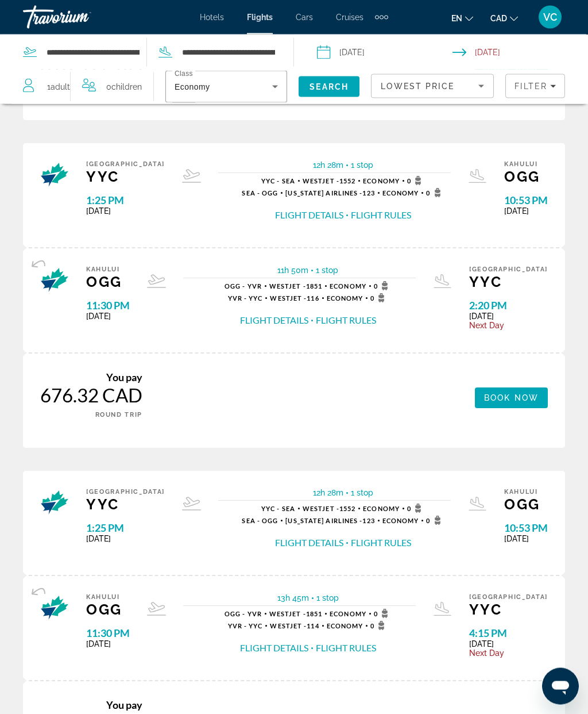
scroll to position [1523, 0]
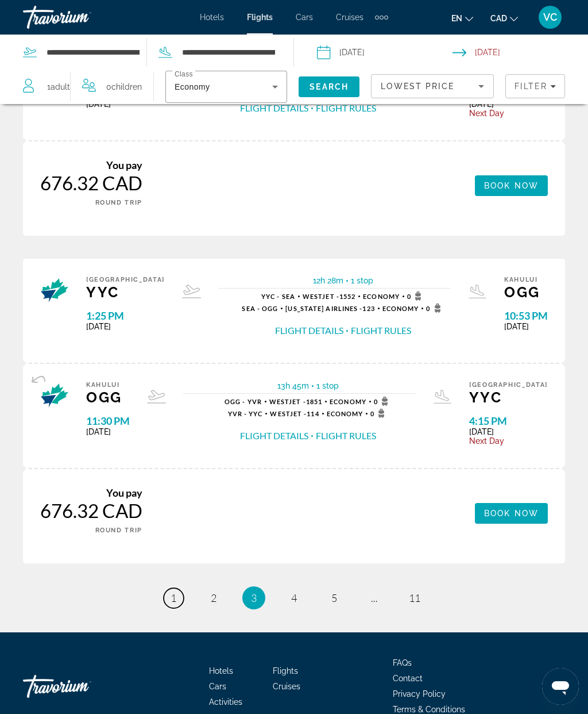
click at [172, 588] on link "page 1" at bounding box center [174, 598] width 20 height 20
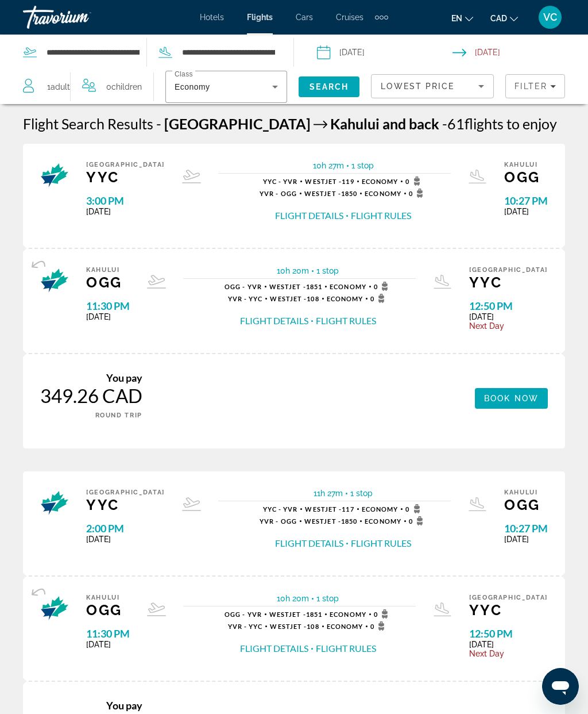
click at [268, 88] on icon "Search widget" at bounding box center [275, 87] width 14 height 14
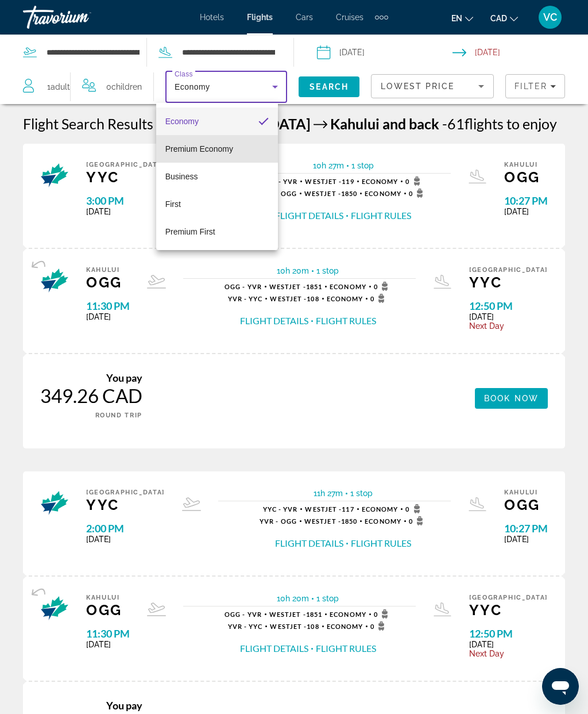
click at [235, 151] on mat-option "Premium Economy" at bounding box center [217, 149] width 122 height 28
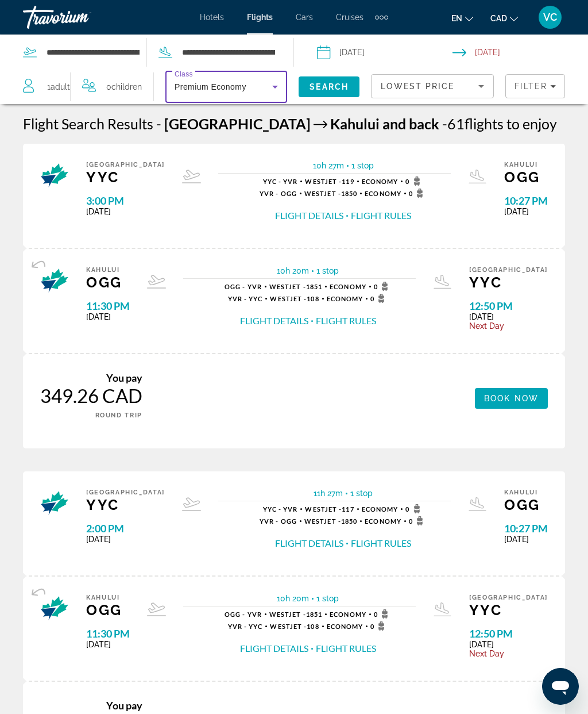
click at [334, 88] on span "Search" at bounding box center [329, 86] width 39 height 9
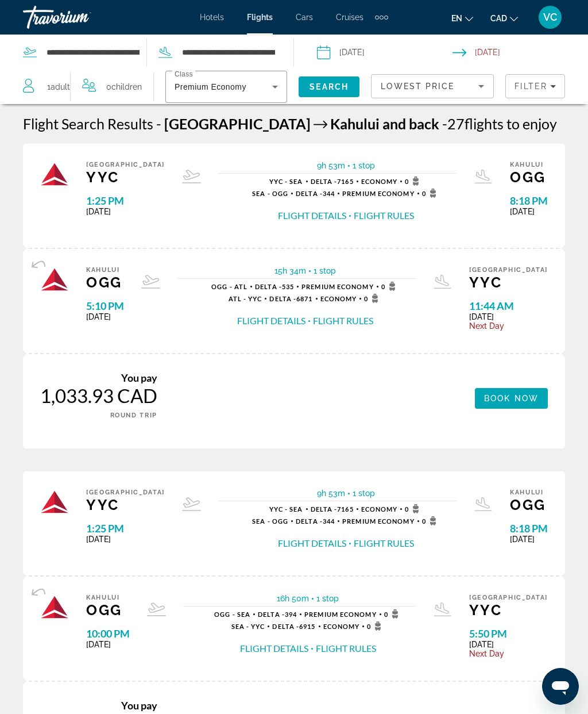
click at [409, 182] on icon "Main content" at bounding box center [416, 180] width 14 height 9
click at [372, 181] on span "Economy" at bounding box center [379, 181] width 37 height 7
click at [366, 183] on span "Economy" at bounding box center [379, 181] width 37 height 7
click at [422, 194] on span "0" at bounding box center [431, 192] width 18 height 9
click at [372, 193] on span "Premium Economy" at bounding box center [378, 193] width 72 height 7
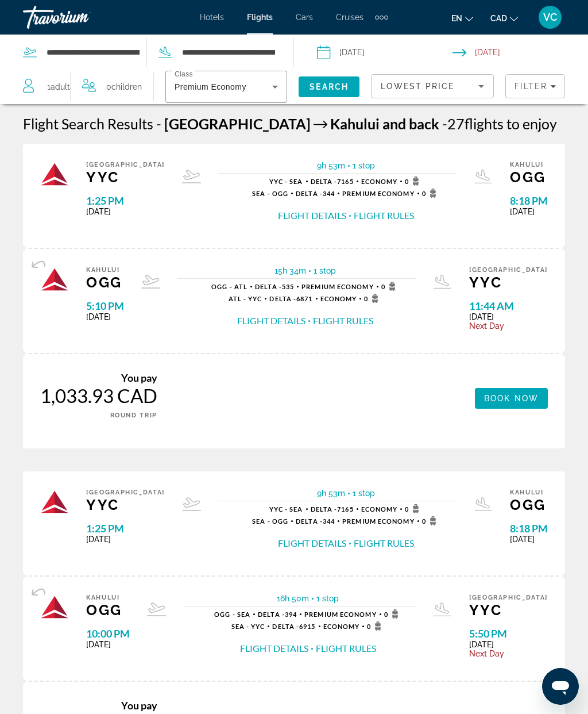
click at [268, 90] on icon "Search widget" at bounding box center [275, 87] width 14 height 14
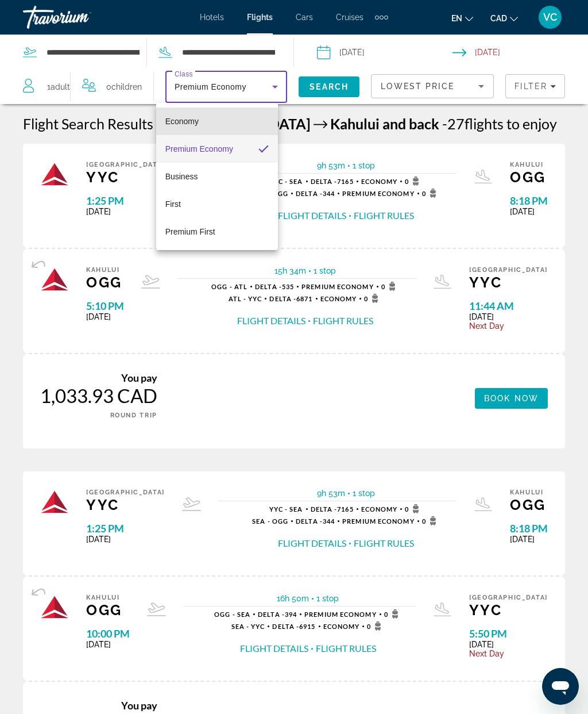
click at [197, 123] on span "Economy" at bounding box center [181, 121] width 33 height 9
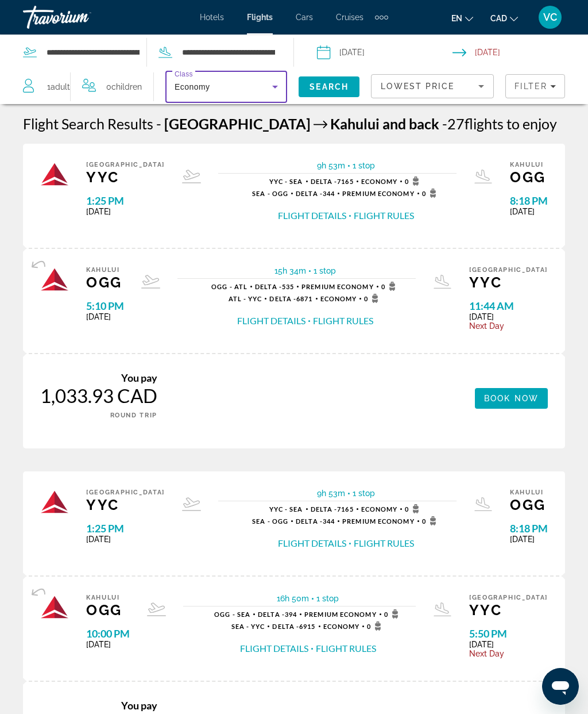
click at [331, 88] on span "Search" at bounding box center [329, 86] width 39 height 9
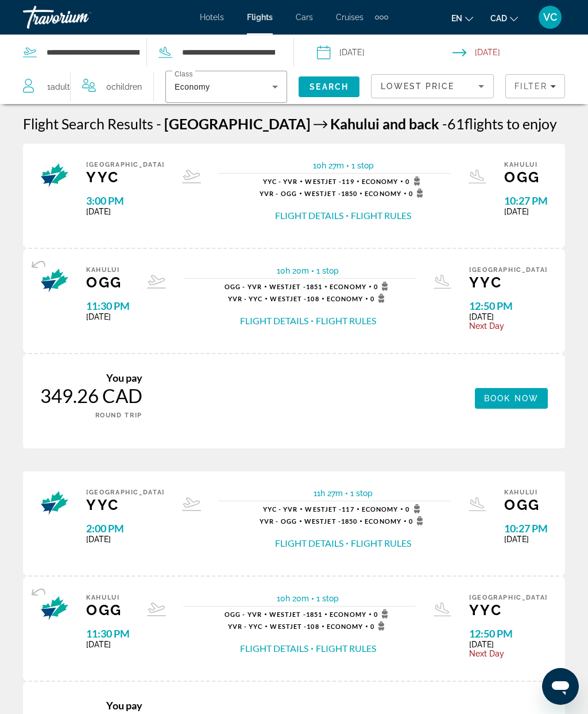
click at [508, 397] on span "Book now" at bounding box center [511, 398] width 55 height 9
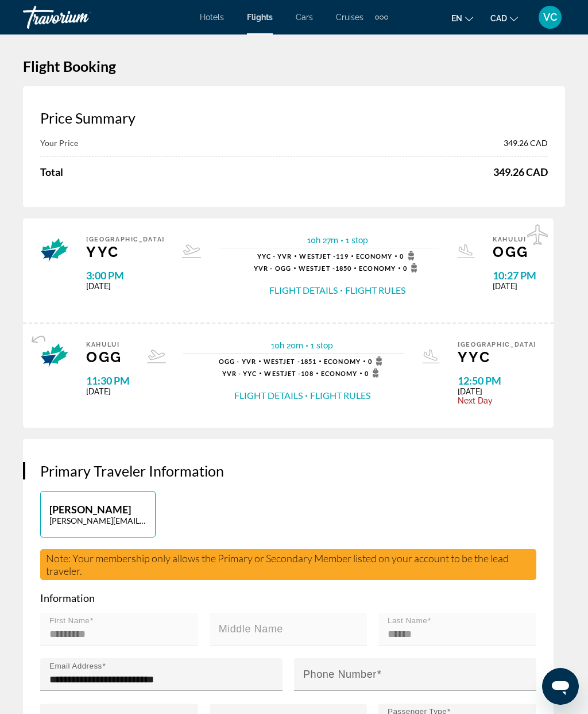
click at [346, 238] on span "1 stop" at bounding box center [357, 240] width 22 height 9
click at [307, 241] on span "10h 27m" at bounding box center [322, 240] width 31 height 9
click at [303, 291] on button "Flight Details" at bounding box center [304, 290] width 68 height 13
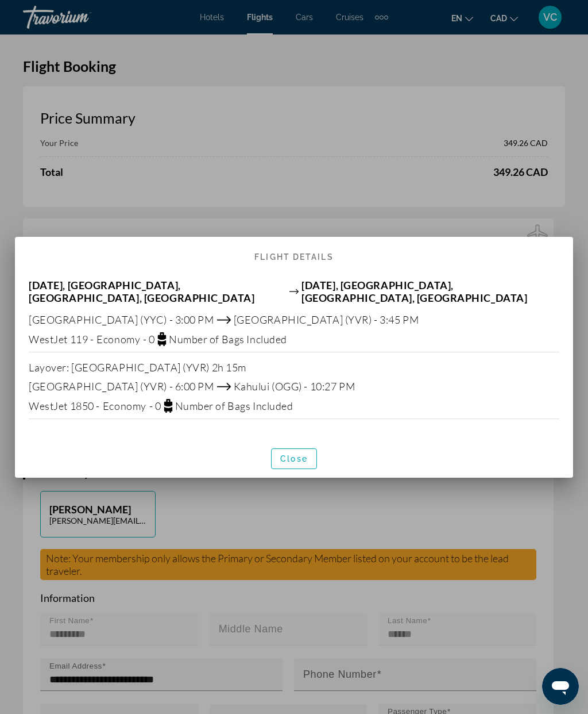
click at [306, 454] on span "Close" at bounding box center [294, 458] width 28 height 9
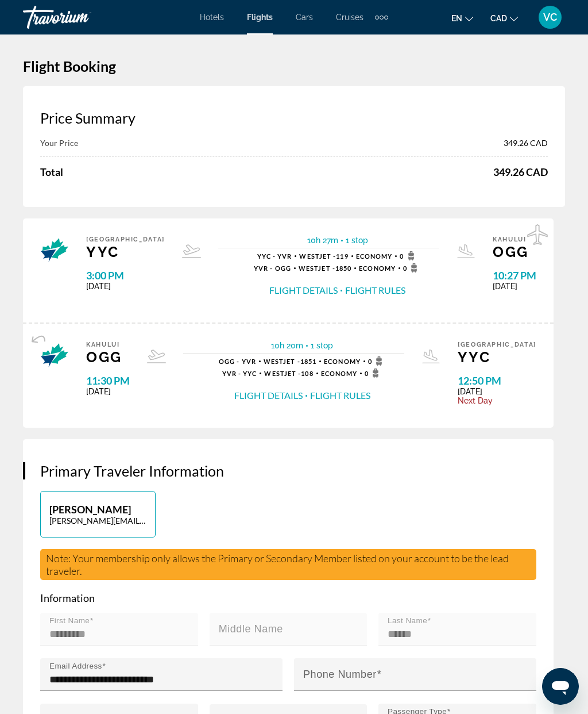
click at [369, 288] on button "Flight Rules" at bounding box center [375, 290] width 60 height 13
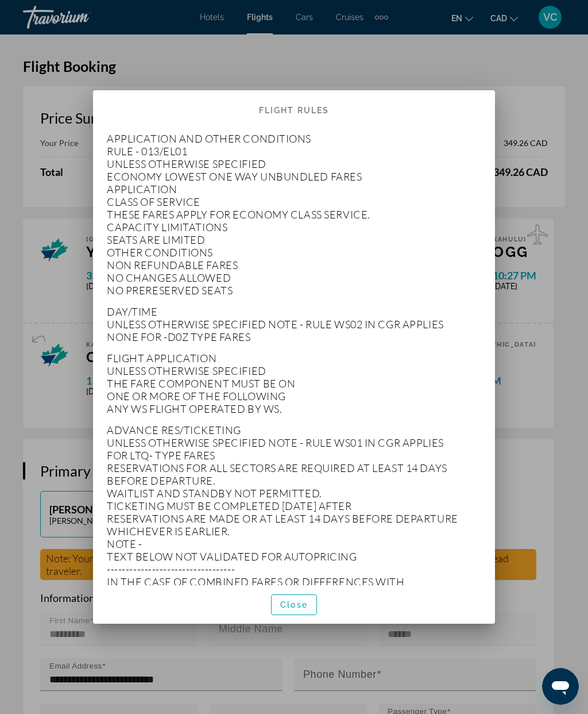
scroll to position [4, 0]
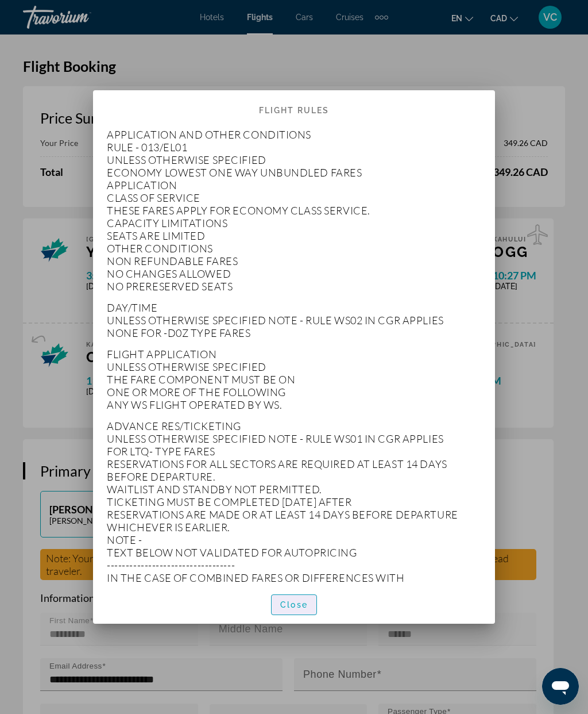
click at [299, 609] on span "Close" at bounding box center [294, 604] width 28 height 9
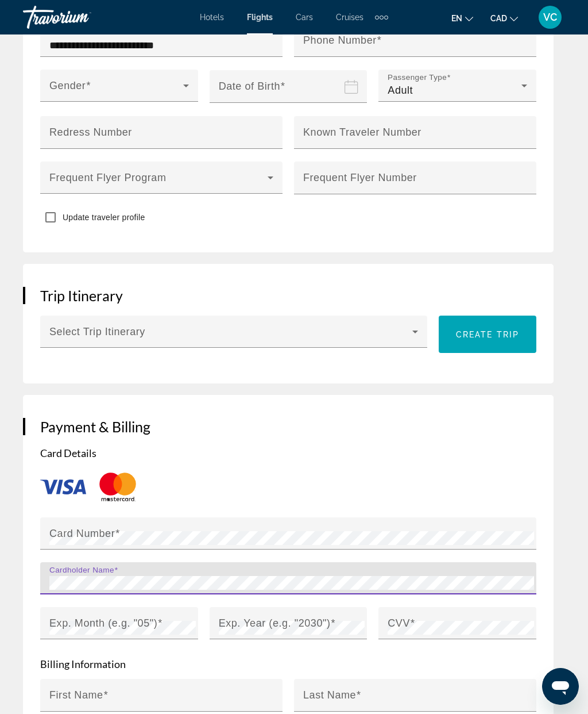
scroll to position [634, 0]
click at [409, 327] on icon "Main content" at bounding box center [416, 332] width 14 height 14
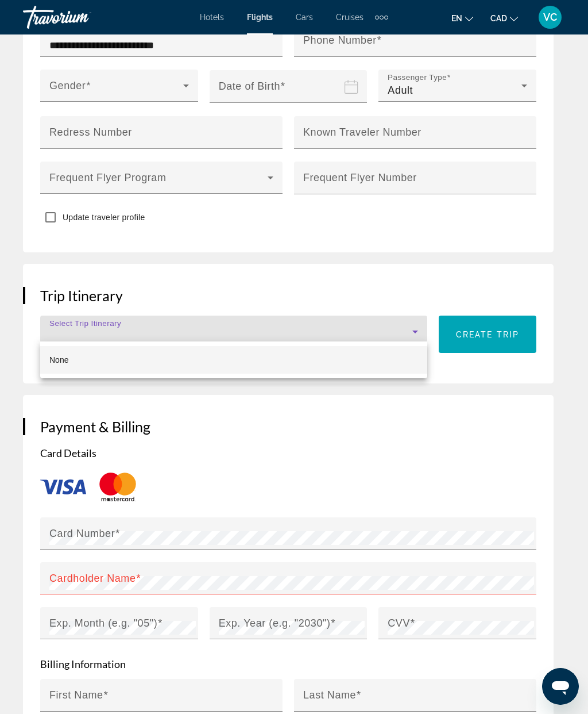
click at [409, 322] on div at bounding box center [294, 357] width 588 height 714
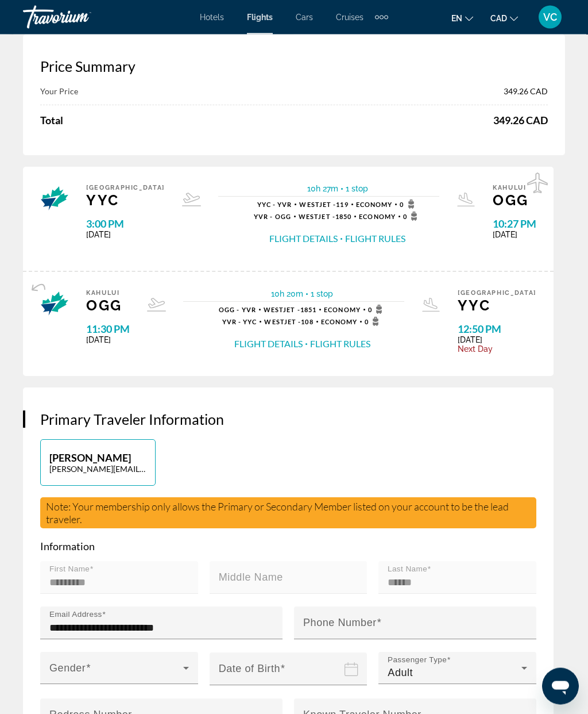
scroll to position [0, 0]
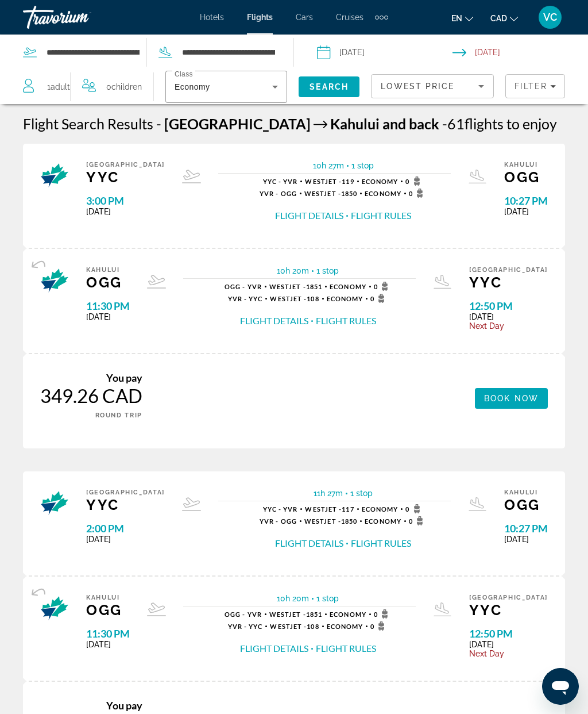
click at [255, 87] on div "Economy" at bounding box center [224, 87] width 98 height 14
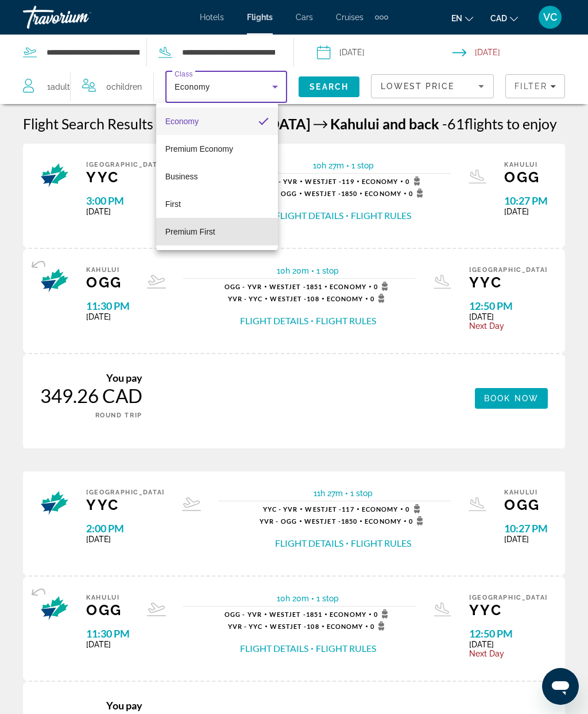
click at [214, 227] on span "Premium First" at bounding box center [190, 231] width 50 height 9
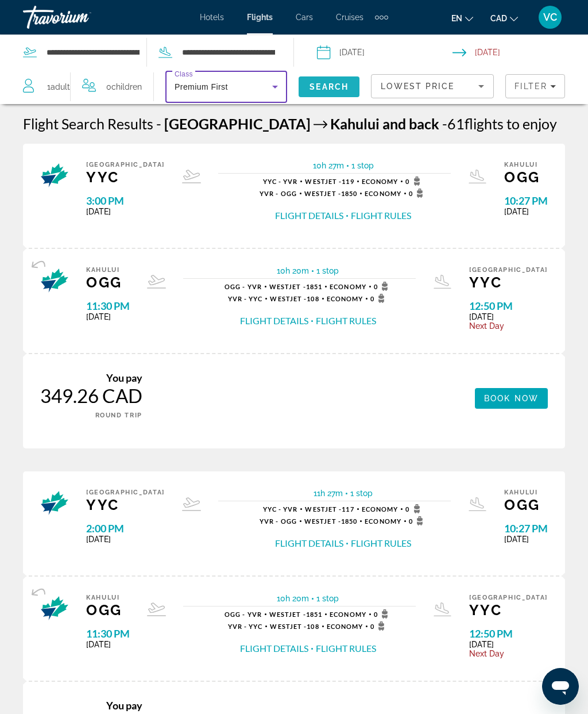
click at [325, 85] on span "Search" at bounding box center [329, 86] width 39 height 9
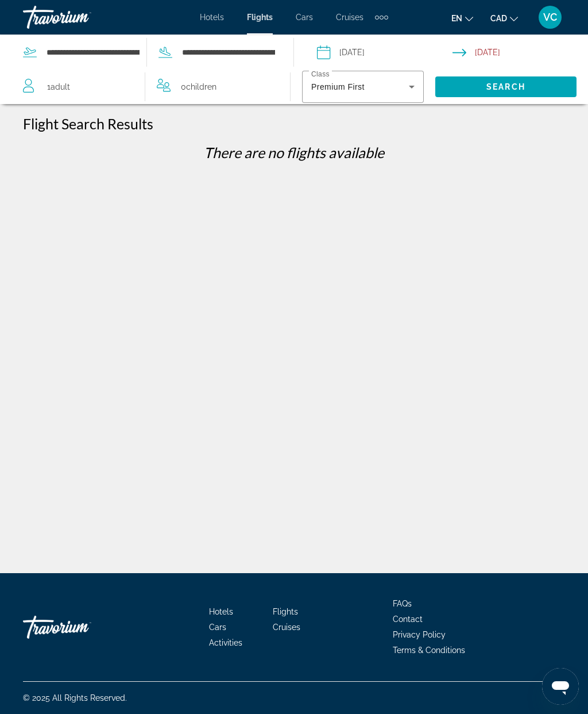
click at [360, 82] on span "Premium First" at bounding box center [337, 86] width 53 height 9
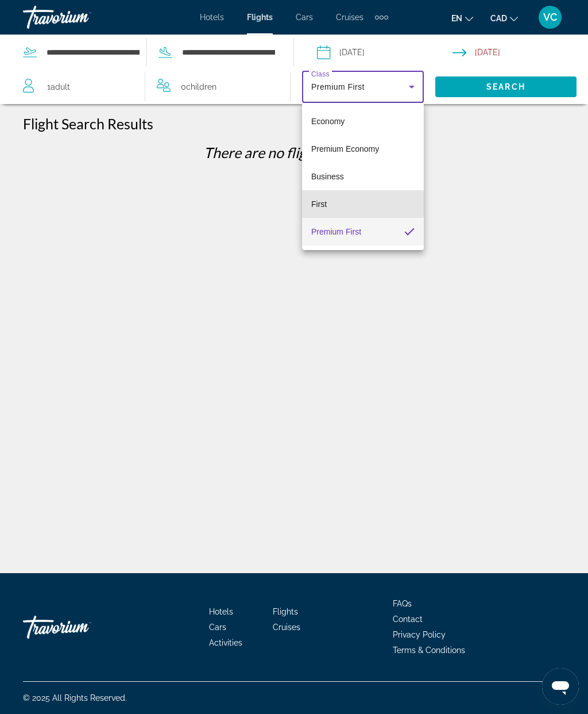
click at [335, 203] on mat-option "First" at bounding box center [363, 204] width 122 height 28
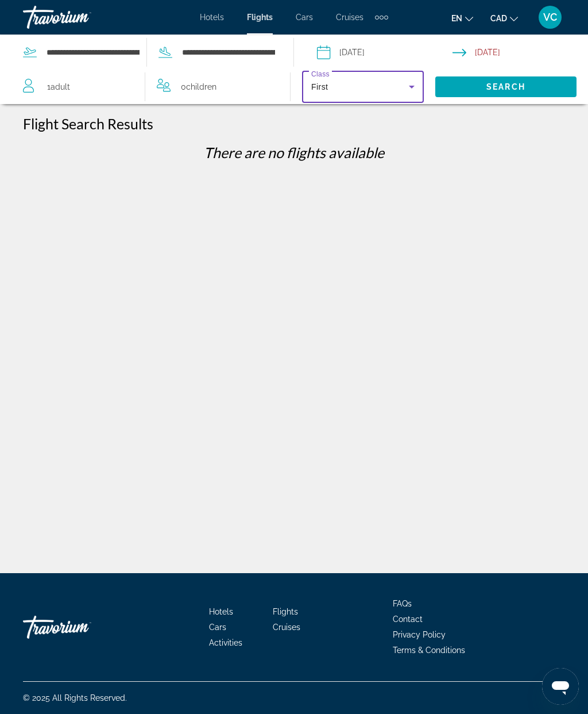
click at [471, 93] on span "Search" at bounding box center [506, 87] width 141 height 28
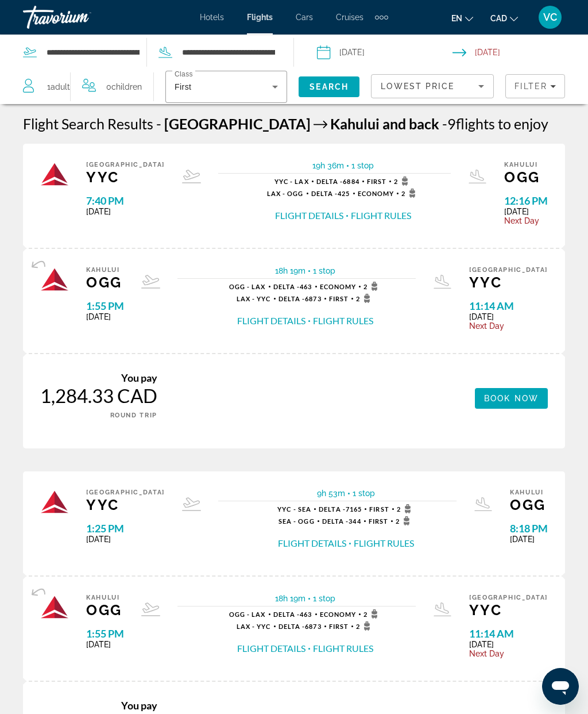
click at [256, 89] on div "First" at bounding box center [224, 87] width 98 height 14
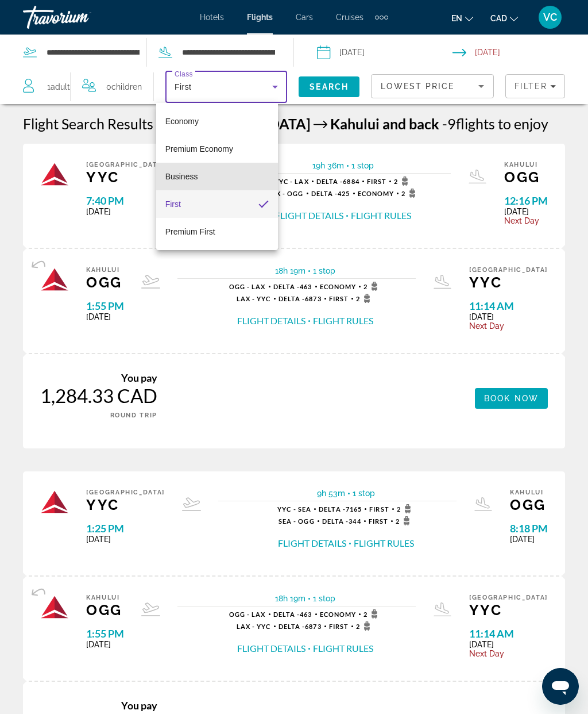
click at [225, 178] on mat-option "Business" at bounding box center [217, 177] width 122 height 28
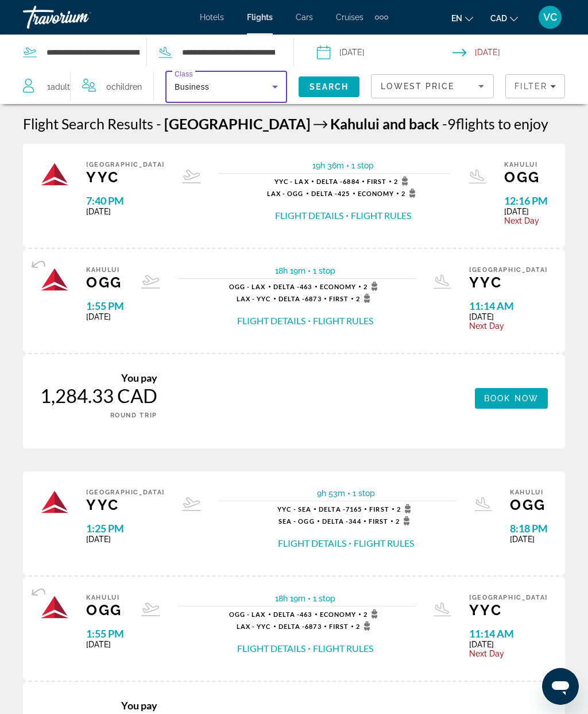
click at [325, 89] on span "Search" at bounding box center [329, 86] width 39 height 9
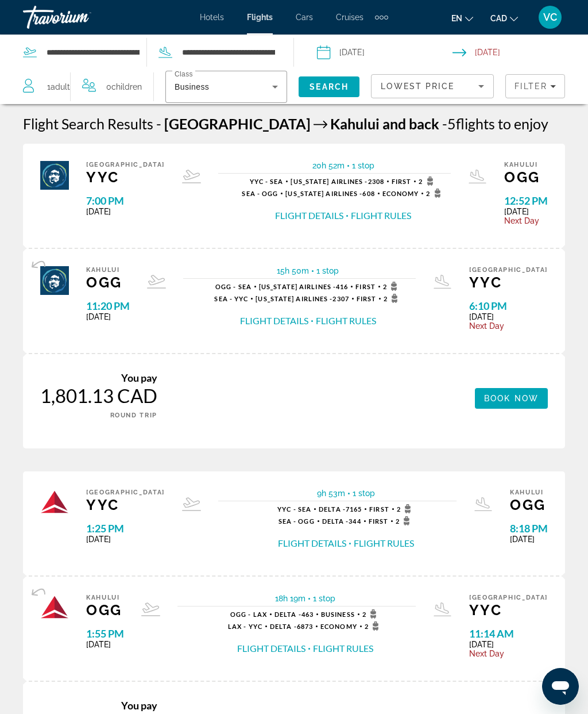
click at [268, 88] on icon "Search widget" at bounding box center [275, 87] width 14 height 14
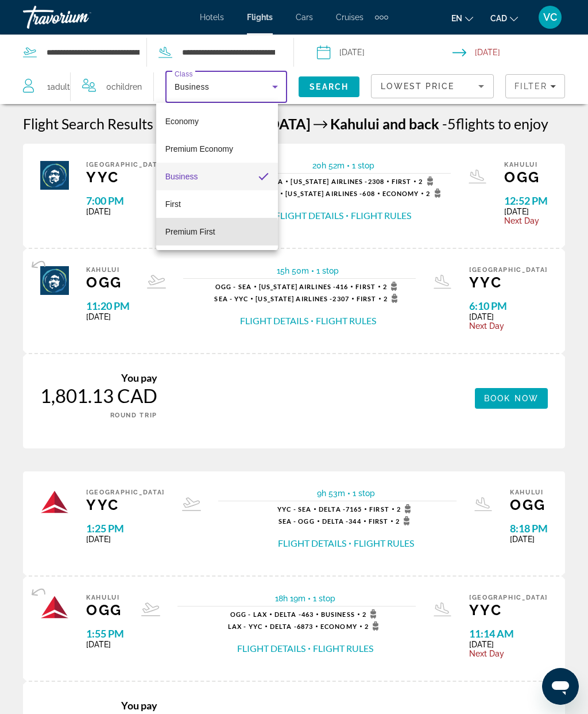
click at [199, 234] on span "Premium First" at bounding box center [190, 231] width 50 height 9
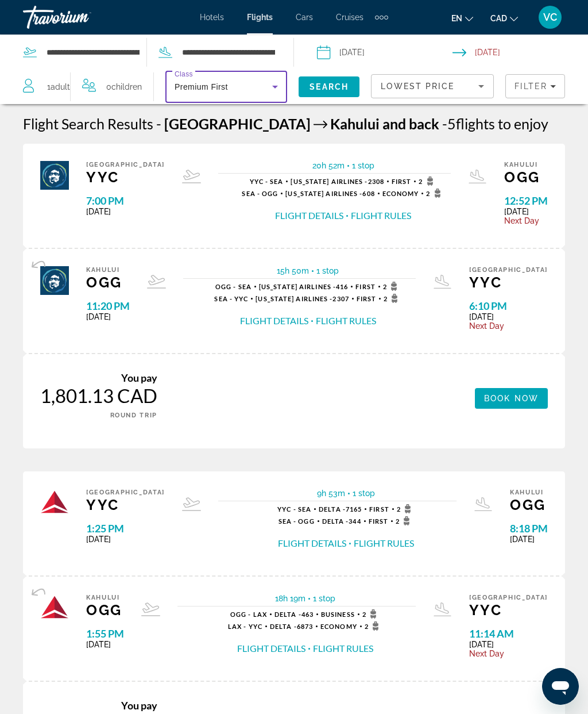
click at [231, 85] on div "Premium First" at bounding box center [224, 87] width 98 height 14
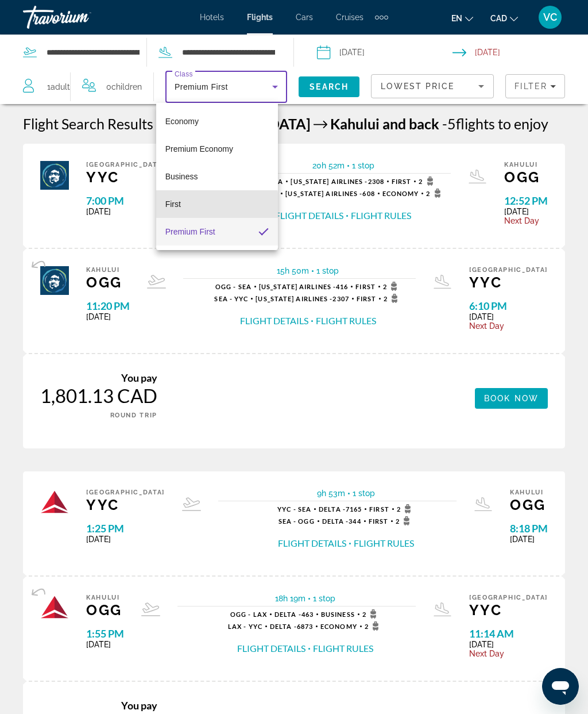
click at [200, 206] on mat-option "First" at bounding box center [217, 204] width 122 height 28
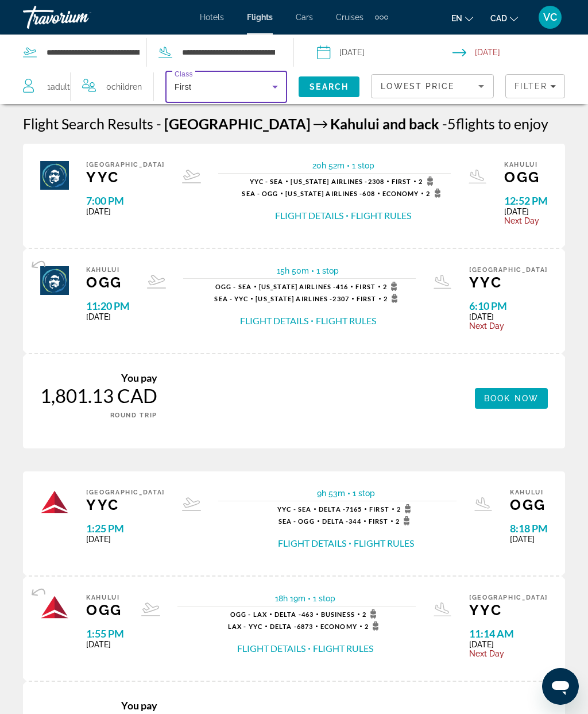
click at [316, 88] on span "Search" at bounding box center [329, 86] width 39 height 9
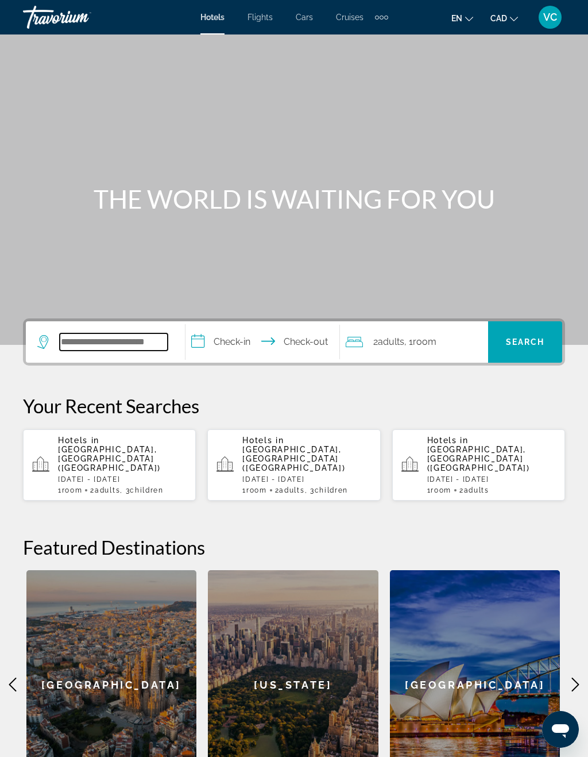
click at [120, 338] on input "Search hotel destination" at bounding box center [114, 341] width 108 height 17
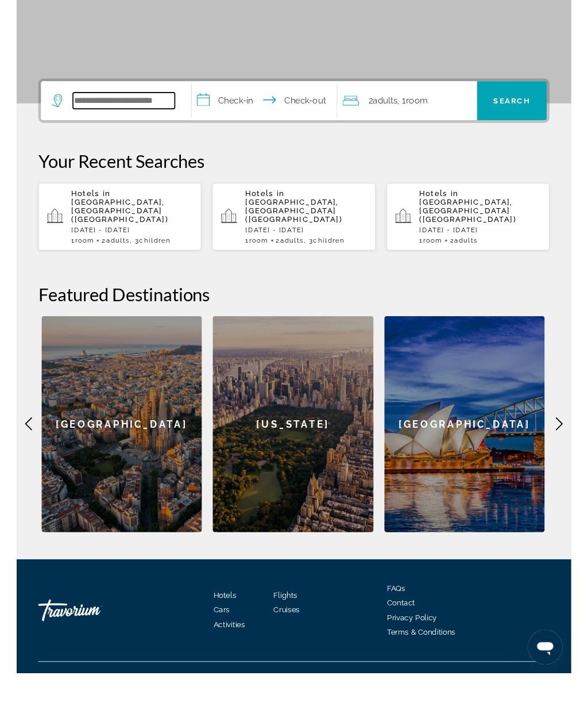
scroll to position [193, 0]
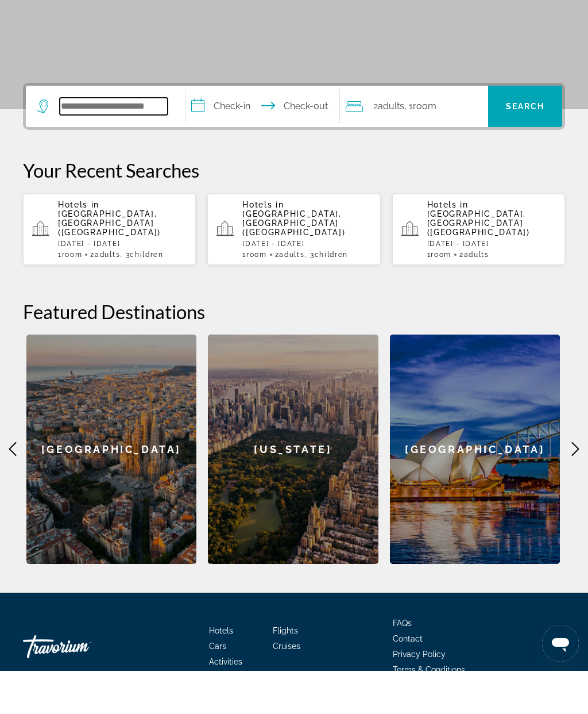
click at [97, 141] on input "Search hotel destination" at bounding box center [114, 149] width 108 height 17
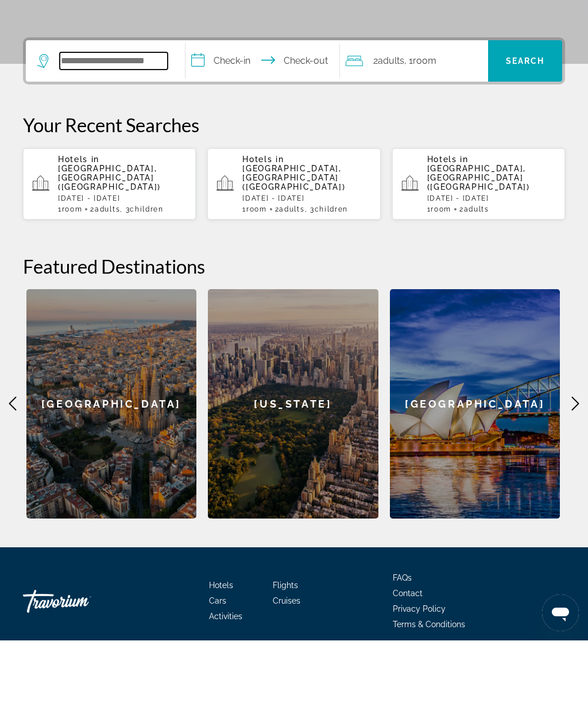
scroll to position [236, 0]
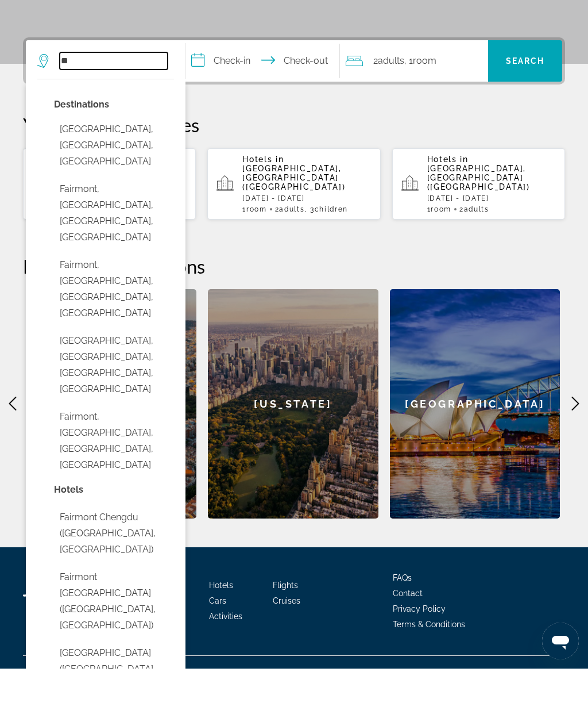
type input "*"
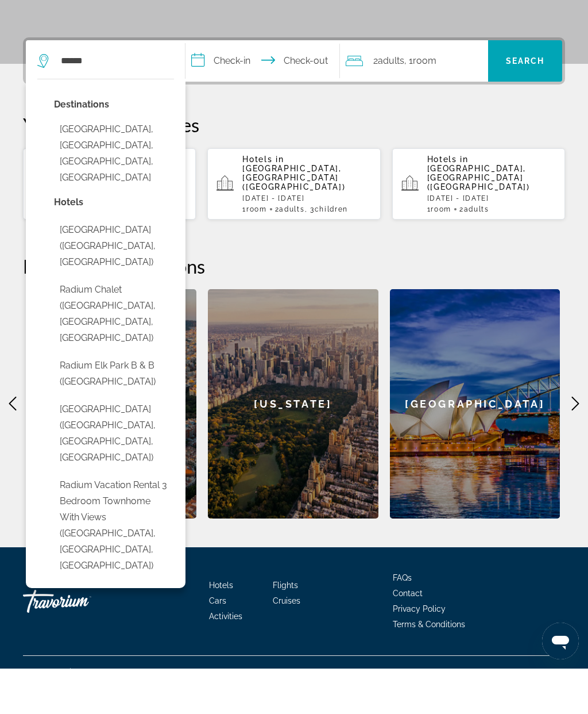
click at [138, 164] on button "Radium Hot Springs, Lake Windermere, BC, Canada" at bounding box center [114, 199] width 120 height 70
type input "**********"
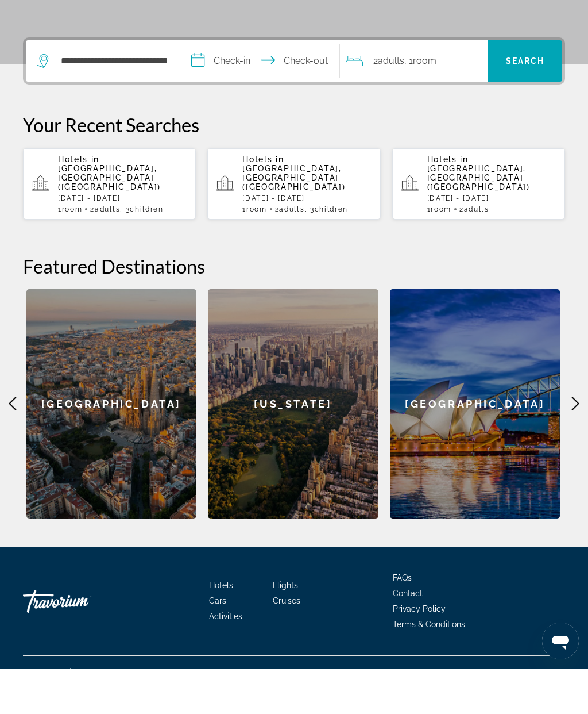
click at [237, 86] on input "**********" at bounding box center [265, 108] width 159 height 45
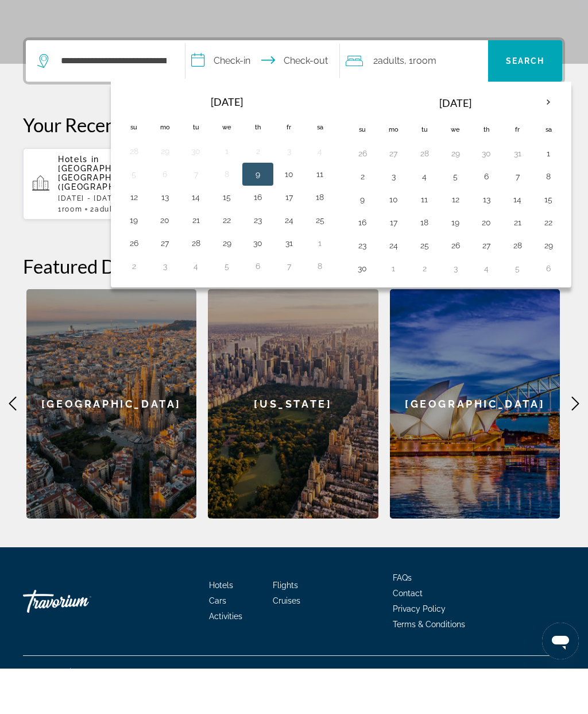
click at [295, 211] on button "10" at bounding box center [289, 219] width 18 height 16
click at [142, 234] on button "12" at bounding box center [134, 242] width 18 height 16
type input "**********"
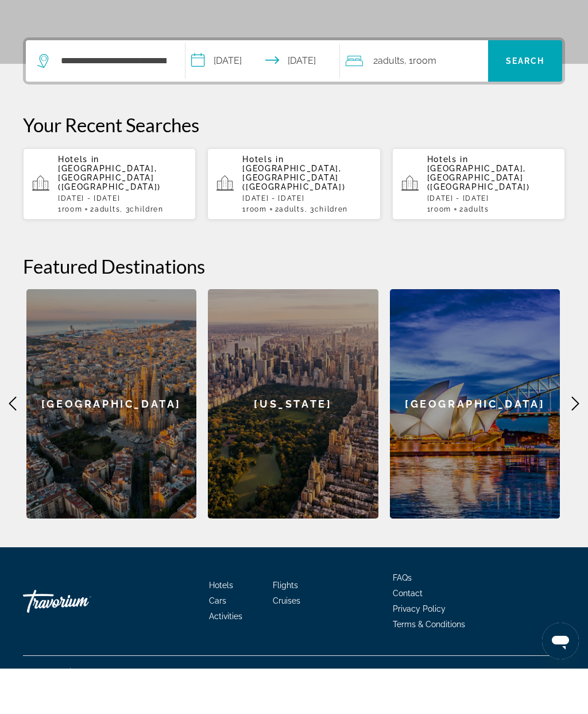
click at [525, 102] on span "Search" at bounding box center [525, 106] width 39 height 9
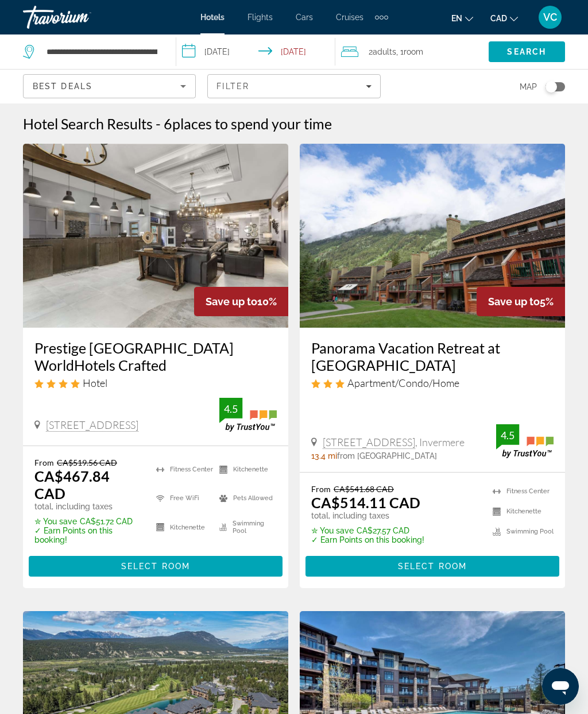
click at [60, 13] on div "Travorium" at bounding box center [80, 17] width 115 height 30
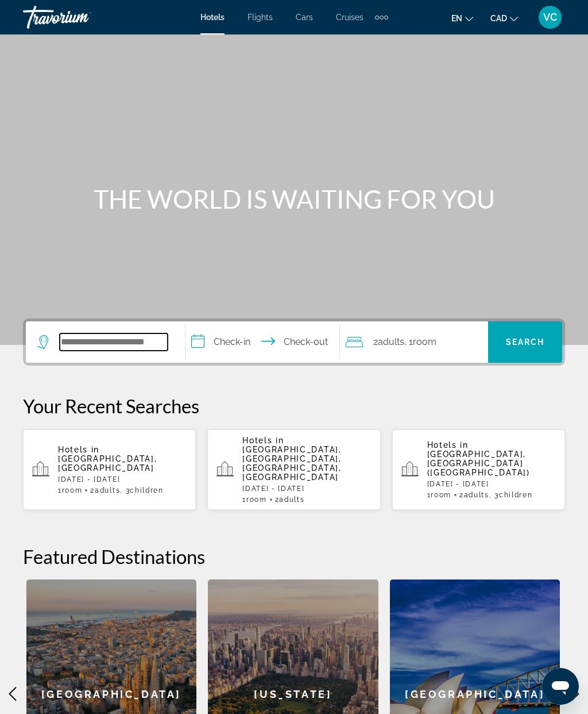
click at [99, 340] on input "Search hotel destination" at bounding box center [114, 341] width 108 height 17
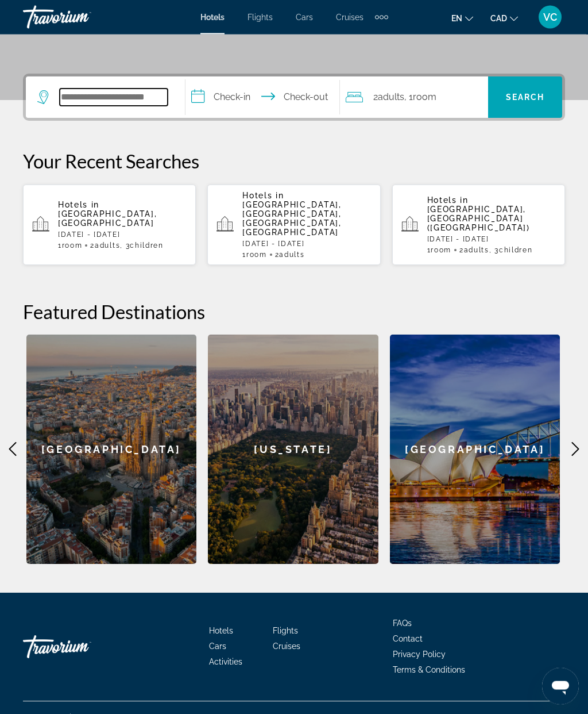
scroll to position [245, 0]
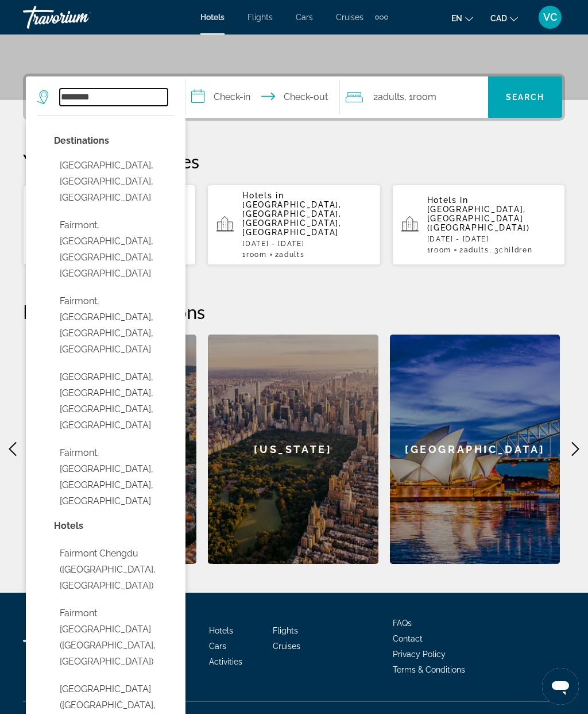
click at [133, 94] on input "********" at bounding box center [114, 96] width 108 height 17
type input "*"
paste input "**********"
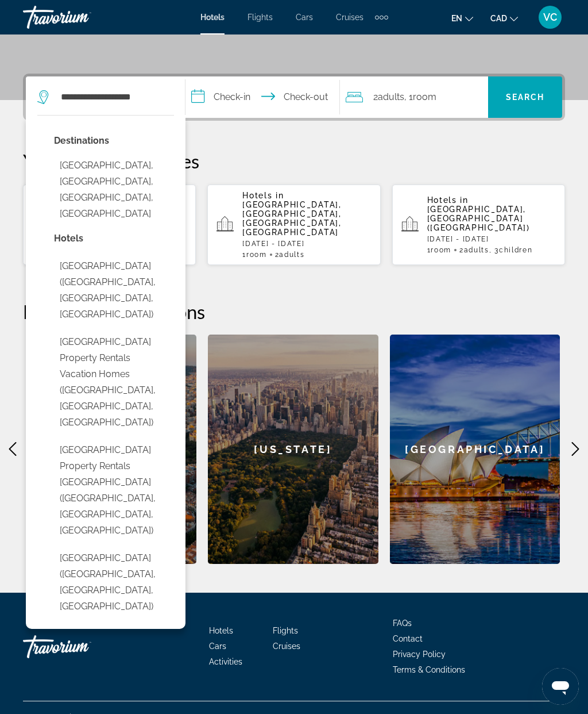
click at [122, 172] on button "Fairmont Hot Springs, Lake Windermere, BC, Canada" at bounding box center [114, 190] width 120 height 70
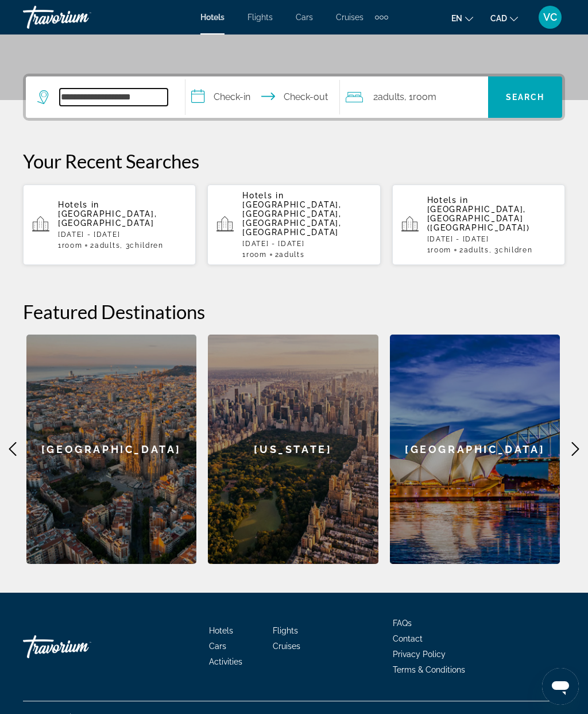
type input "**********"
click at [237, 97] on input "**********" at bounding box center [265, 98] width 159 height 45
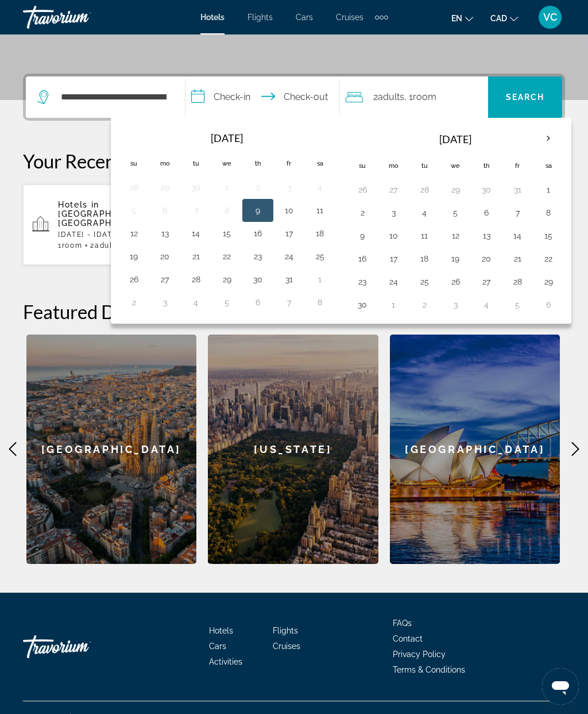
click at [295, 214] on button "10" at bounding box center [289, 210] width 18 height 16
click at [143, 237] on button "12" at bounding box center [134, 233] width 18 height 16
type input "**********"
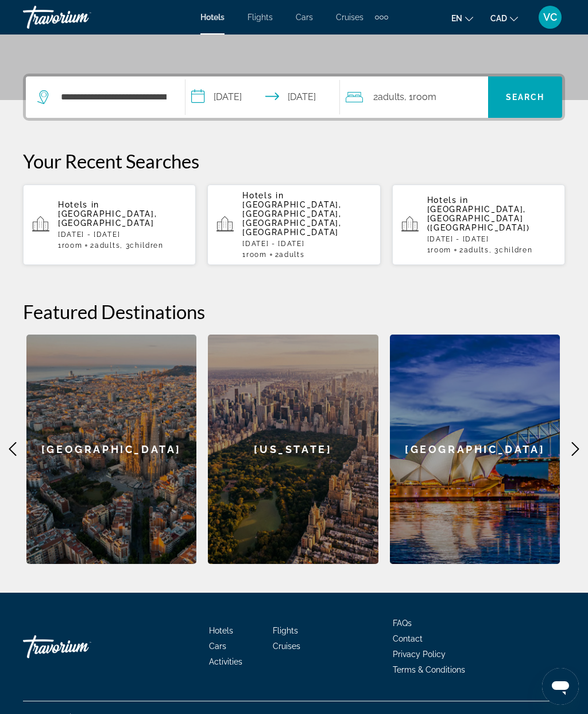
click at [513, 94] on span "Search" at bounding box center [525, 97] width 39 height 9
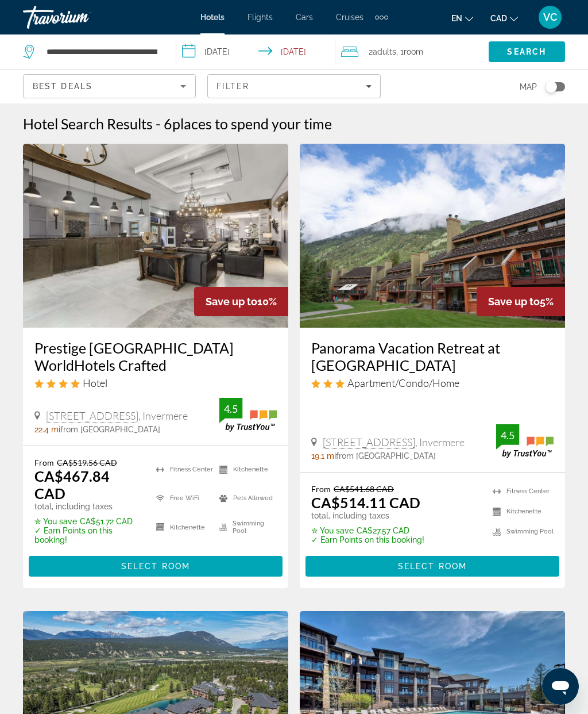
click at [231, 53] on input "**********" at bounding box center [258, 53] width 164 height 38
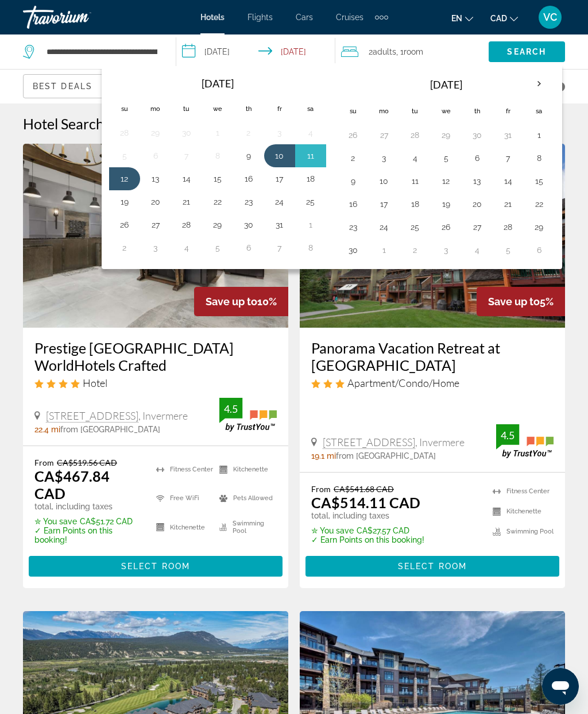
click at [541, 83] on th "Next month" at bounding box center [539, 83] width 31 height 25
click at [542, 82] on th "Next month" at bounding box center [539, 83] width 31 height 25
click at [540, 83] on th "Next month" at bounding box center [539, 83] width 31 height 25
click at [510, 226] on button "27" at bounding box center [508, 227] width 18 height 16
click at [545, 83] on th "Next month" at bounding box center [539, 83] width 31 height 25
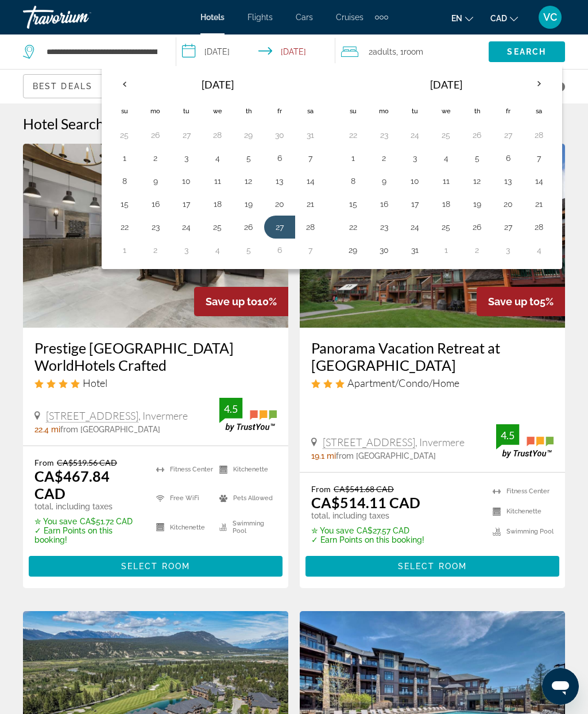
click at [355, 159] on button "1" at bounding box center [353, 158] width 18 height 16
type input "**********"
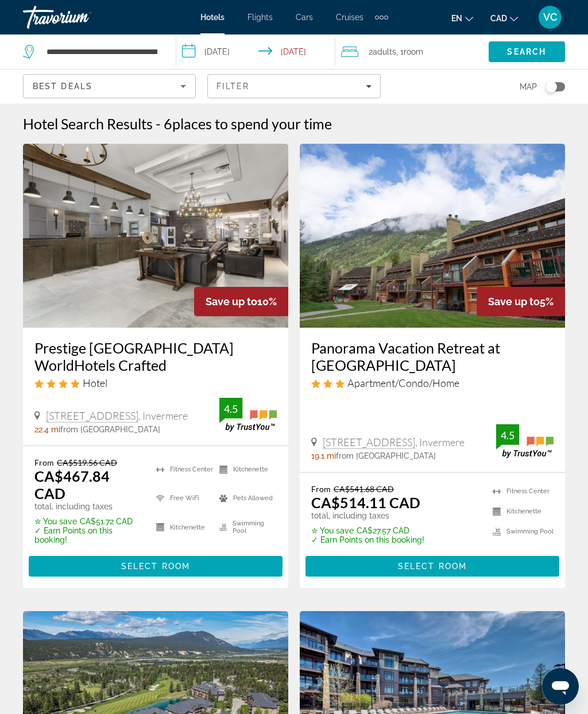
click at [537, 48] on span "Search" at bounding box center [526, 51] width 39 height 9
